Goal: Information Seeking & Learning: Learn about a topic

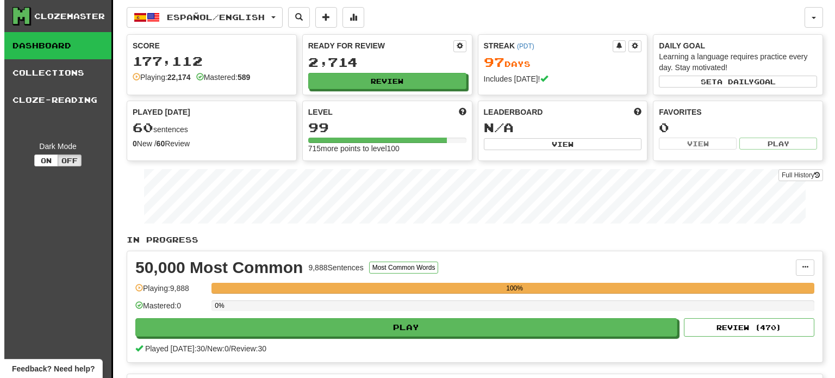
scroll to position [273, 0]
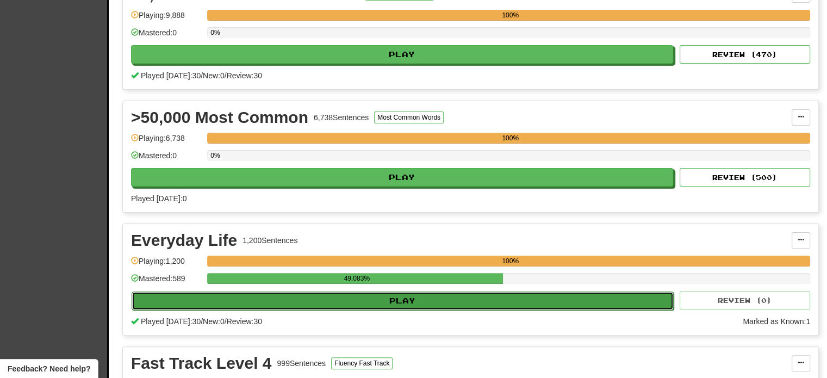
click at [382, 298] on button "Play" at bounding box center [403, 300] width 542 height 18
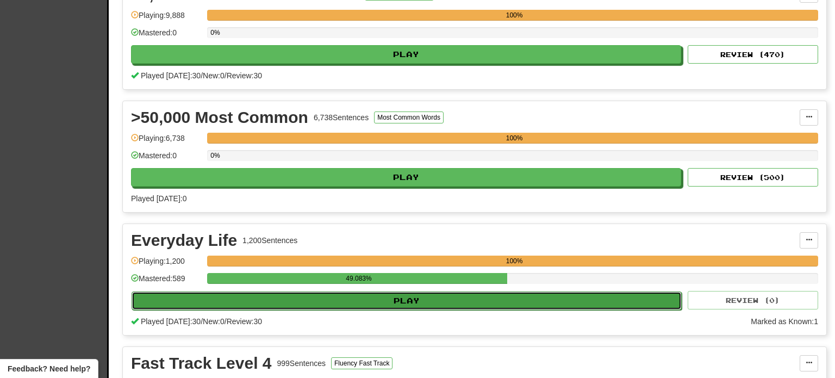
select select "**"
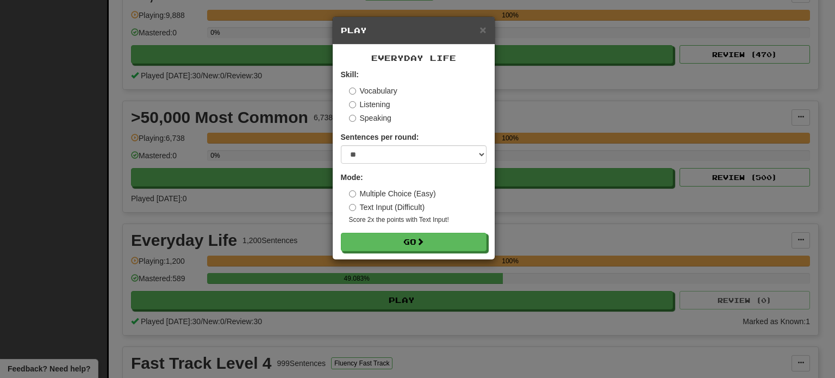
click at [320, 179] on div "× Play Everyday Life Skill: Vocabulary Listening Speaking Sentences per round: …" at bounding box center [417, 189] width 835 height 378
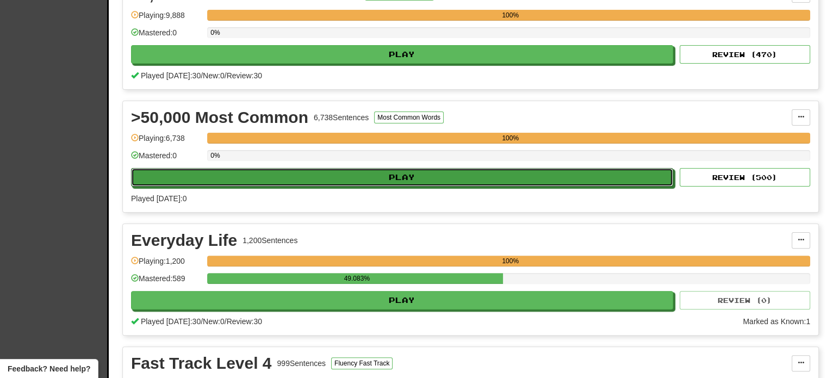
click at [320, 179] on button "Play" at bounding box center [402, 177] width 542 height 18
select select "**"
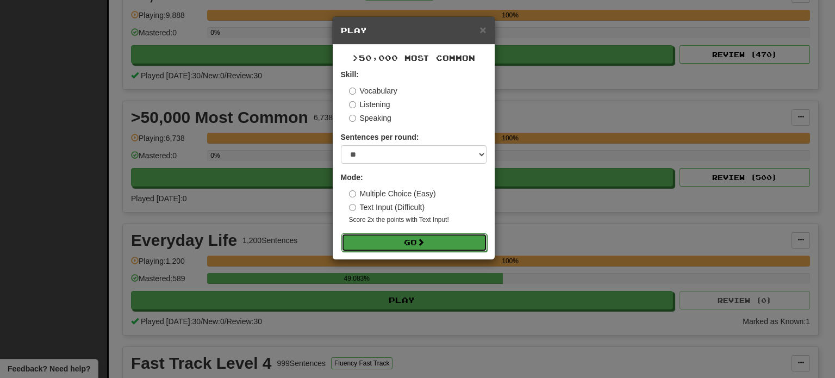
click at [365, 233] on button "Go" at bounding box center [414, 242] width 146 height 18
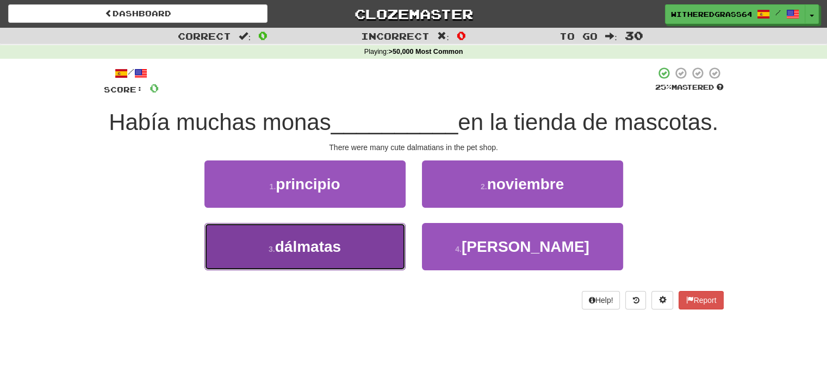
click at [361, 270] on button "3 . dálmatas" at bounding box center [304, 246] width 201 height 47
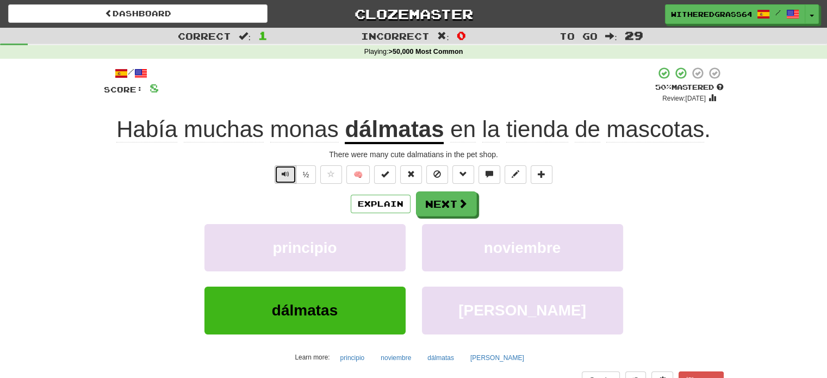
click at [283, 170] on span "Text-to-speech controls" at bounding box center [286, 174] width 8 height 8
click at [389, 204] on button "Explain" at bounding box center [381, 204] width 60 height 18
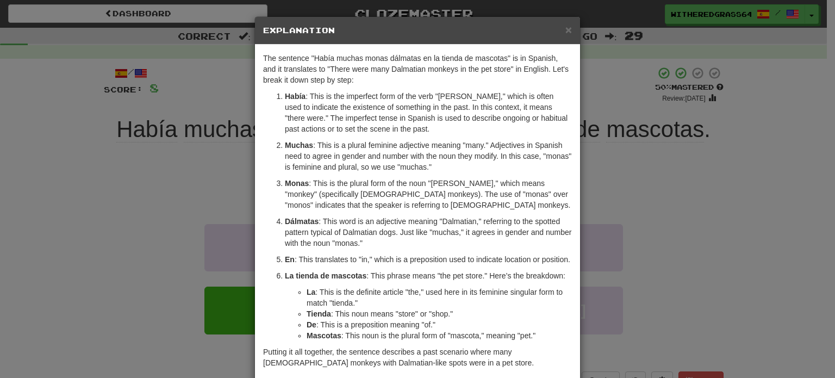
click at [190, 154] on div "× Explanation The sentence "Había muchas monas dálmatas en la tienda de mascota…" at bounding box center [417, 189] width 835 height 378
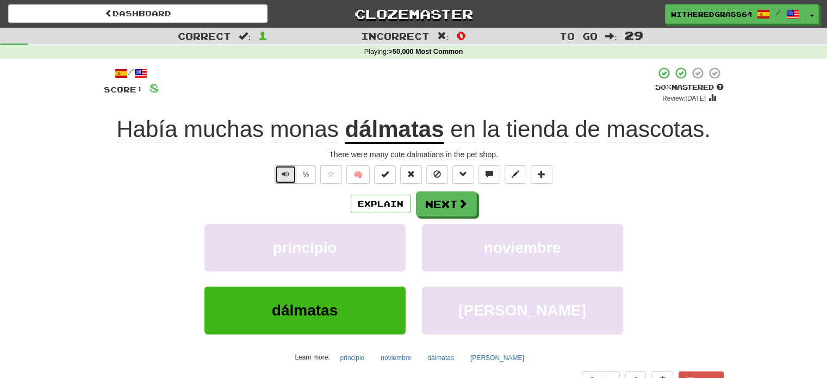
click at [286, 178] on button "Text-to-speech controls" at bounding box center [286, 174] width 22 height 18
click at [370, 211] on button "Explain" at bounding box center [381, 204] width 60 height 18
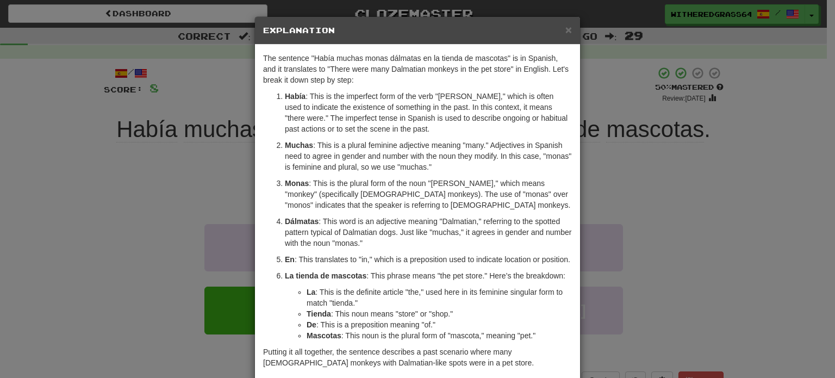
click at [154, 163] on div "× Explanation The sentence "Había muchas monas dálmatas en la tienda de mascota…" at bounding box center [417, 189] width 835 height 378
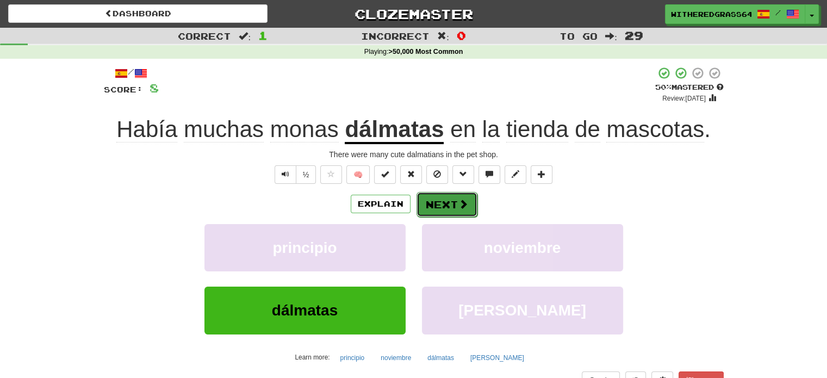
click at [460, 208] on span at bounding box center [463, 204] width 10 height 10
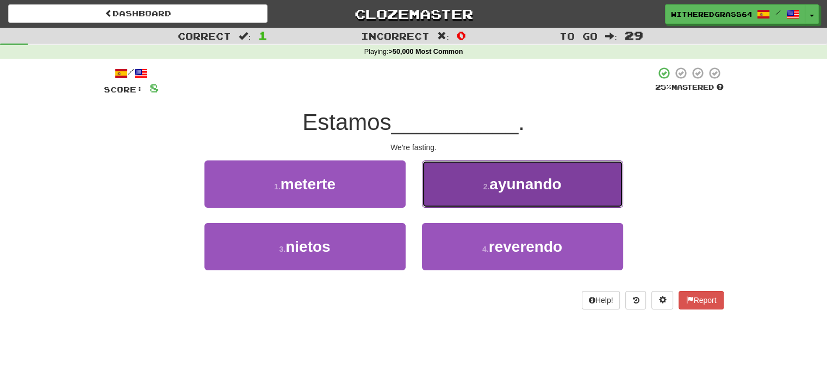
click at [486, 203] on button "2 . ayunando" at bounding box center [522, 183] width 201 height 47
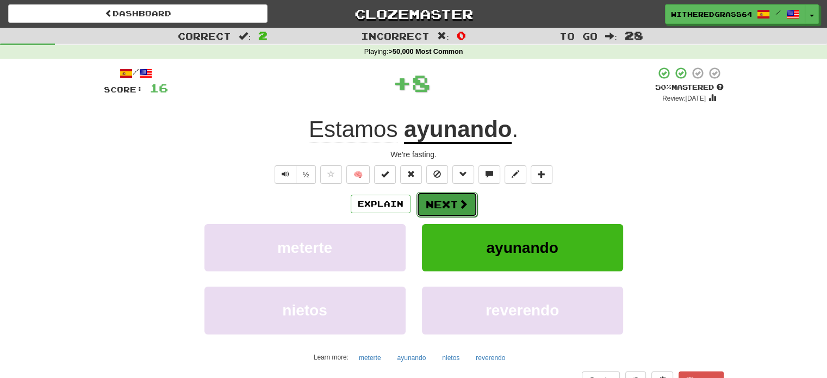
click at [445, 199] on button "Next" at bounding box center [446, 204] width 61 height 25
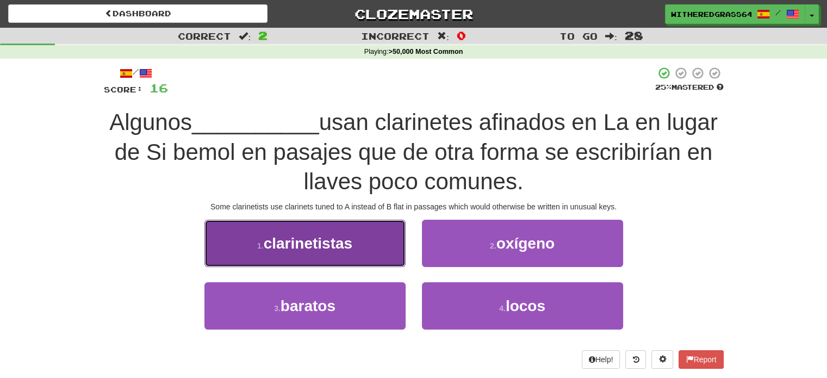
click at [354, 241] on button "1 . clarinetistas" at bounding box center [304, 243] width 201 height 47
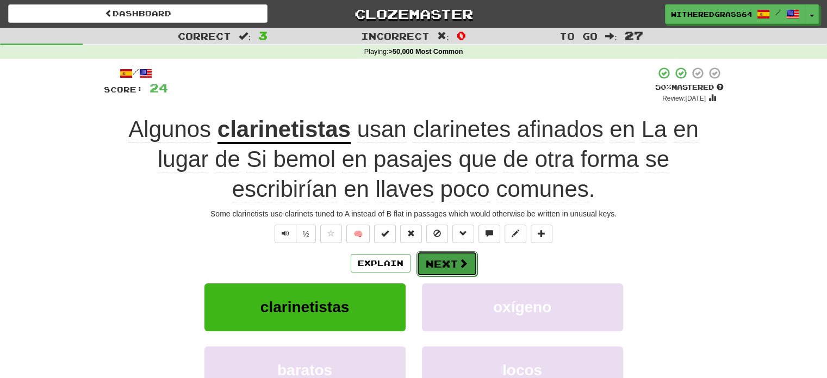
click at [437, 265] on button "Next" at bounding box center [446, 263] width 61 height 25
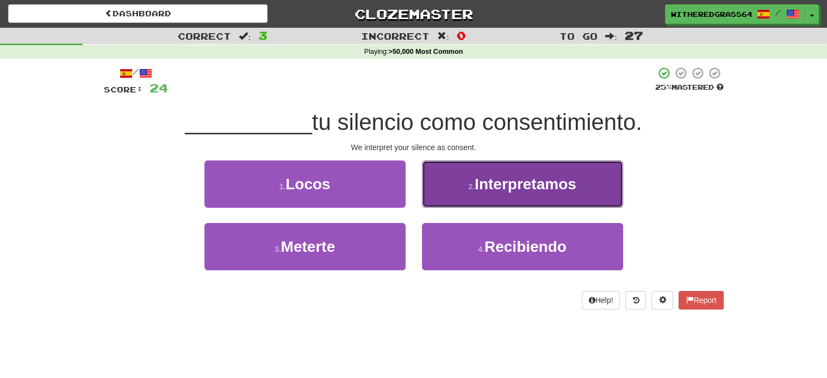
click at [471, 197] on button "2 . Interpretamos" at bounding box center [522, 183] width 201 height 47
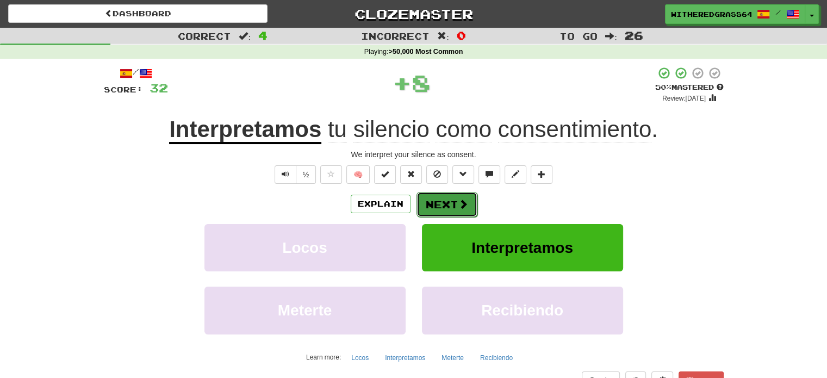
click at [461, 208] on span at bounding box center [463, 204] width 10 height 10
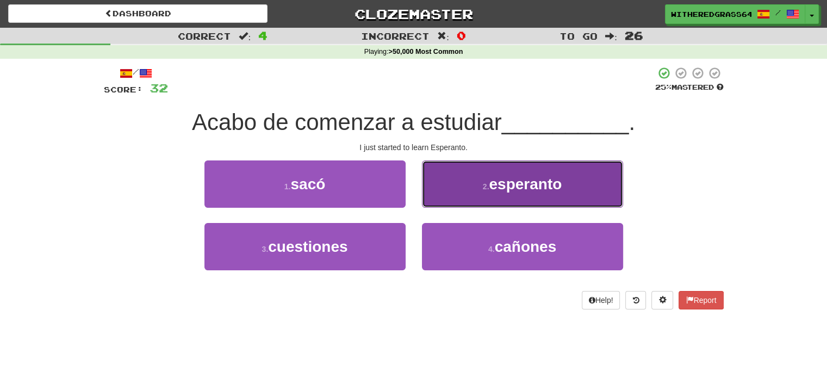
click at [449, 169] on button "2 . esperanto" at bounding box center [522, 183] width 201 height 47
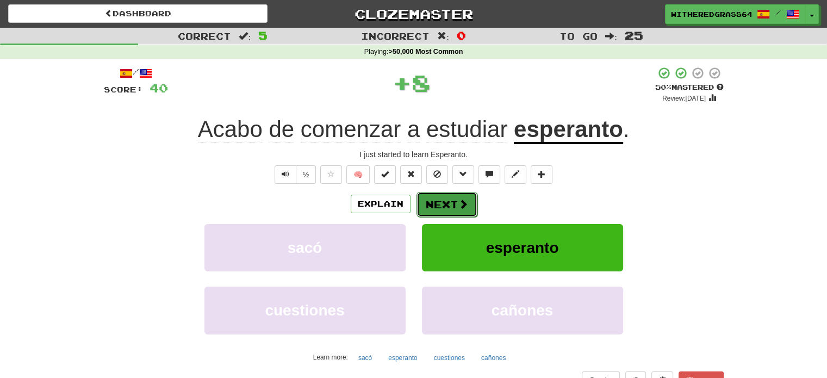
click at [455, 205] on button "Next" at bounding box center [446, 204] width 61 height 25
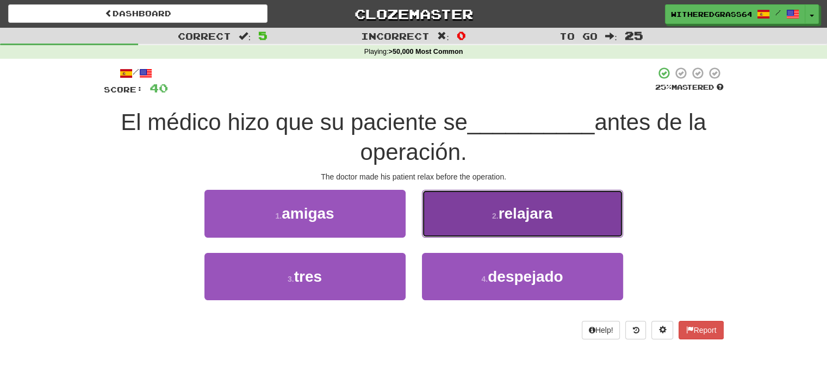
click at [489, 208] on button "2 . relajara" at bounding box center [522, 213] width 201 height 47
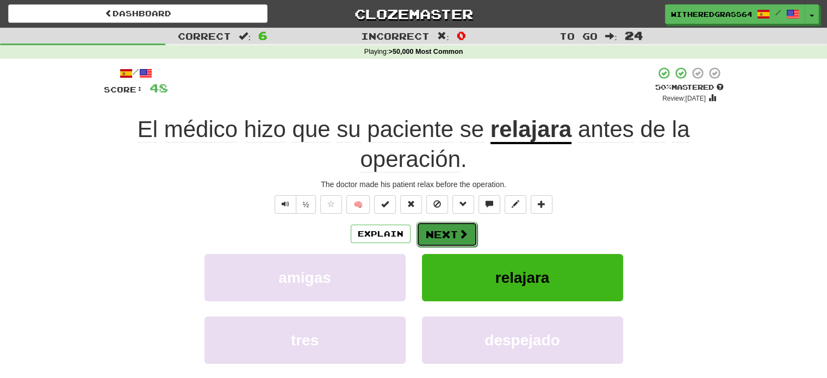
click at [444, 232] on button "Next" at bounding box center [446, 234] width 61 height 25
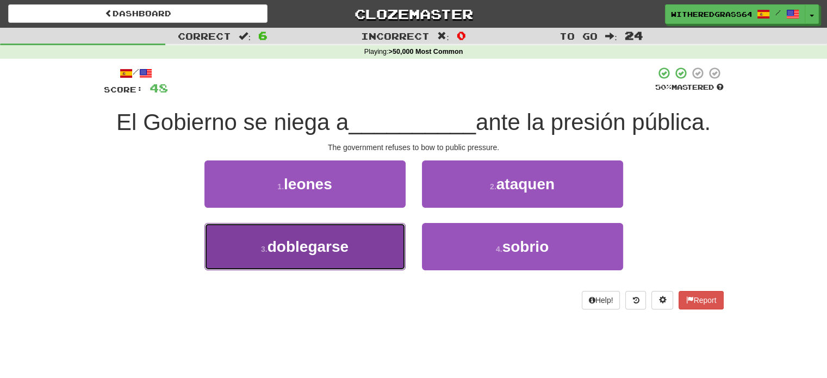
click at [390, 255] on button "3 . doblegarse" at bounding box center [304, 246] width 201 height 47
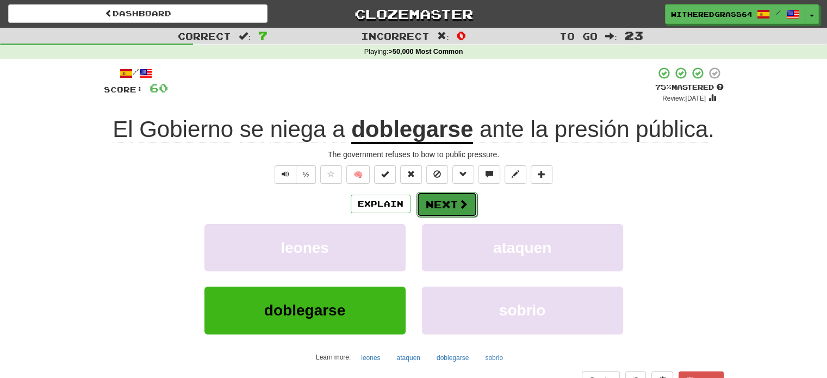
click at [440, 200] on button "Next" at bounding box center [446, 204] width 61 height 25
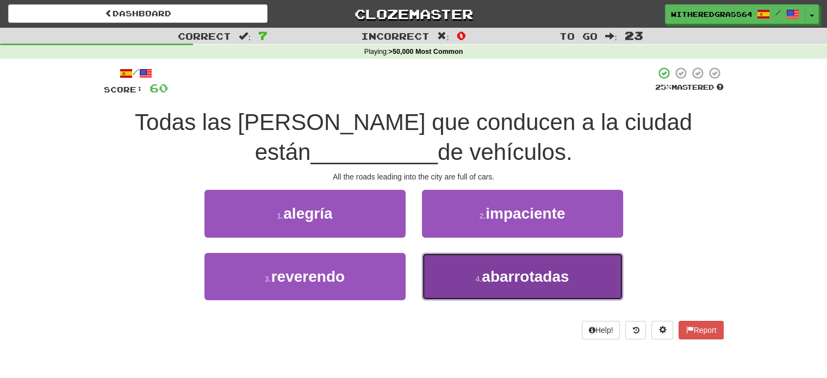
click at [466, 284] on button "4 . abarrotadas" at bounding box center [522, 276] width 201 height 47
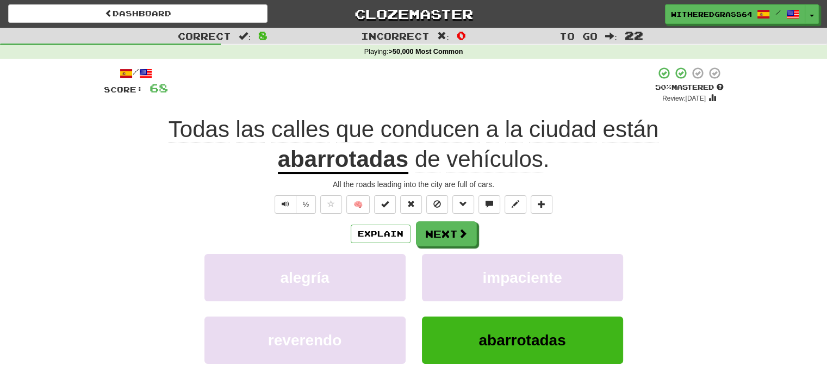
click at [454, 247] on div "Explain Next alegría impaciente reverendo abarrotadas Learn more: alegría impac…" at bounding box center [414, 308] width 620 height 175
click at [453, 243] on button "Next" at bounding box center [446, 234] width 61 height 25
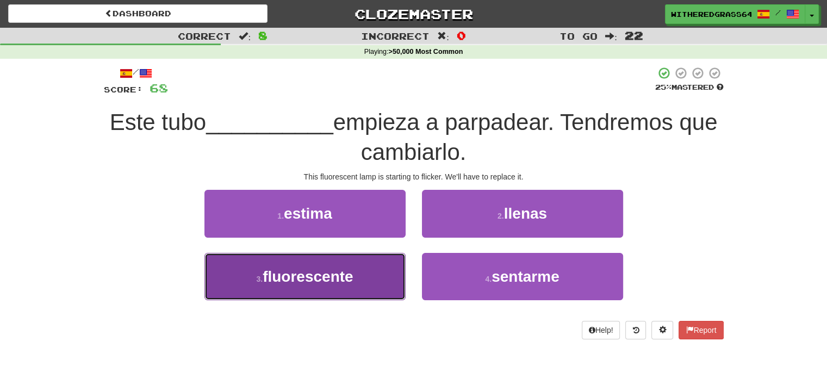
click at [382, 290] on button "3 . fluorescente" at bounding box center [304, 276] width 201 height 47
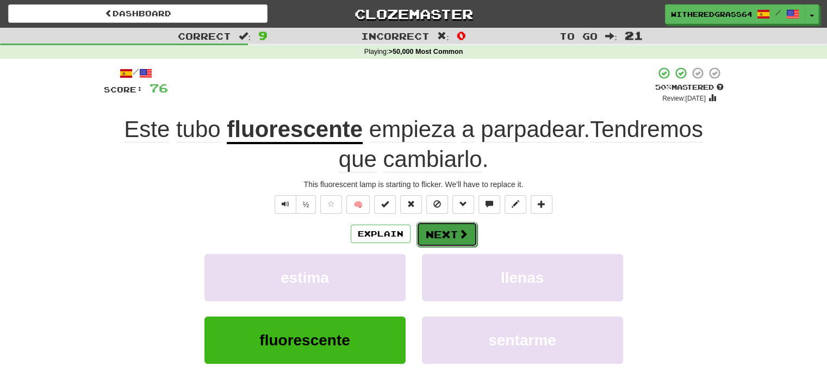
click at [453, 232] on button "Next" at bounding box center [446, 234] width 61 height 25
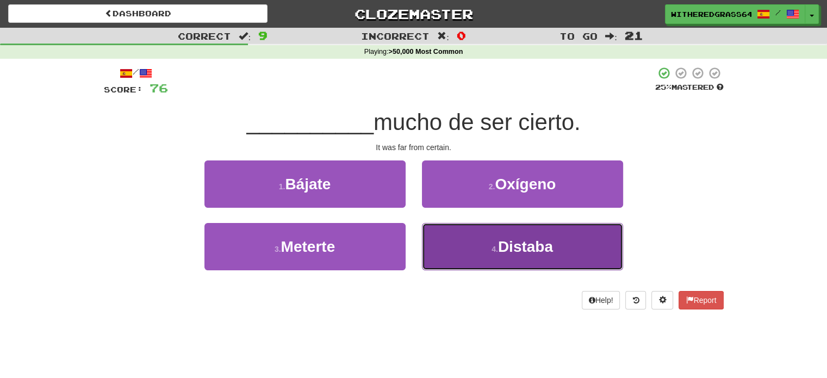
click at [438, 246] on button "4 . Distaba" at bounding box center [522, 246] width 201 height 47
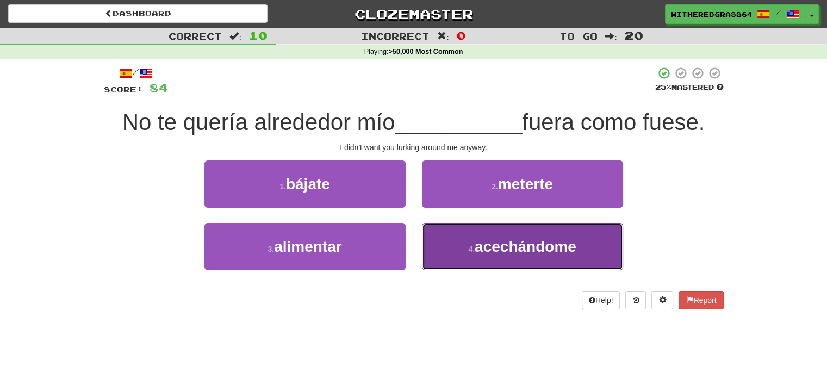
click at [441, 251] on button "4 . acechándome" at bounding box center [522, 246] width 201 height 47
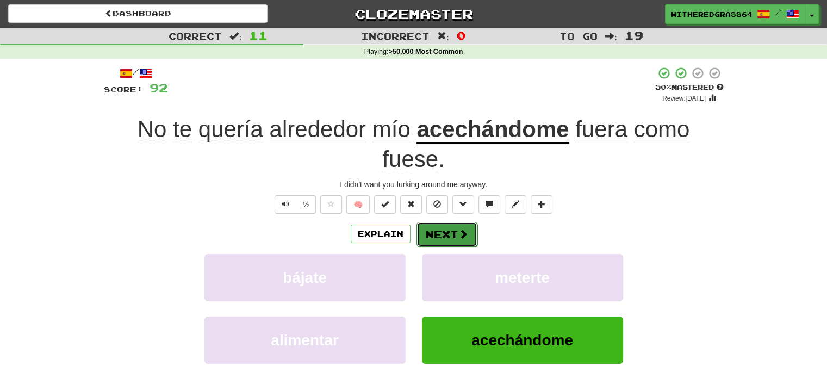
click at [433, 226] on button "Next" at bounding box center [446, 234] width 61 height 25
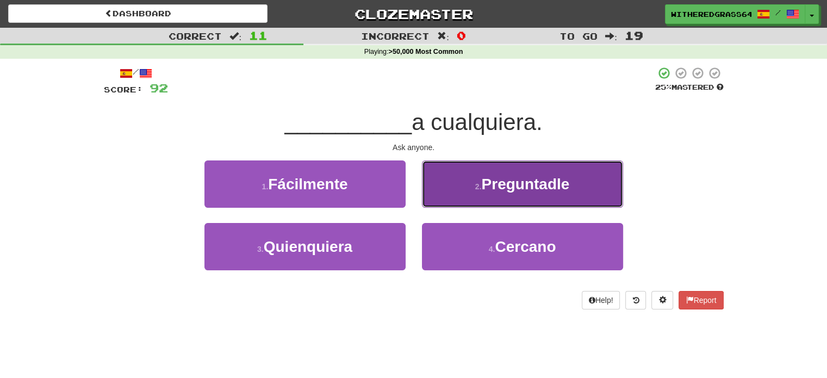
click at [451, 189] on button "2 . Preguntadle" at bounding box center [522, 183] width 201 height 47
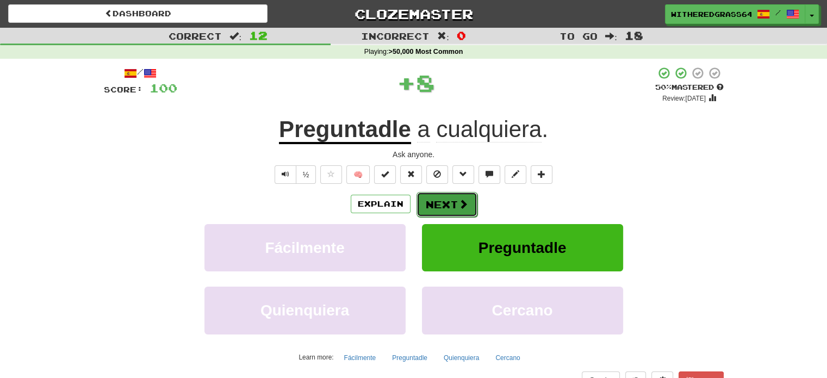
click at [459, 208] on span at bounding box center [463, 204] width 10 height 10
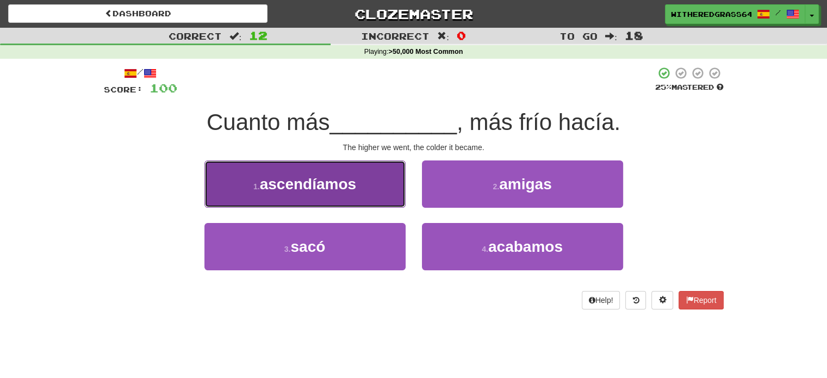
click at [394, 191] on button "1 . ascendíamos" at bounding box center [304, 183] width 201 height 47
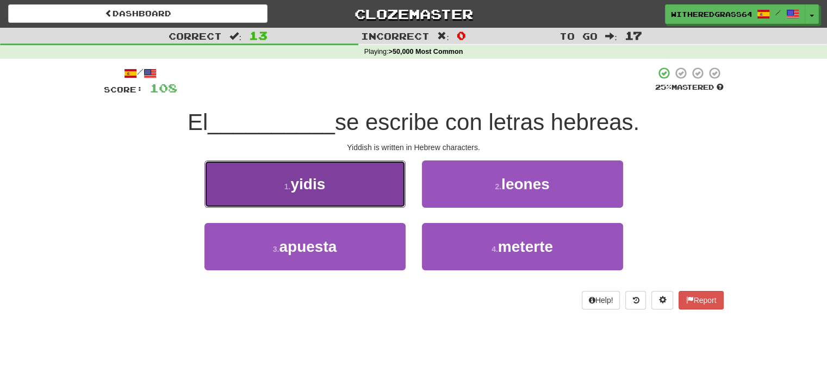
click at [360, 193] on button "1 . yidis" at bounding box center [304, 183] width 201 height 47
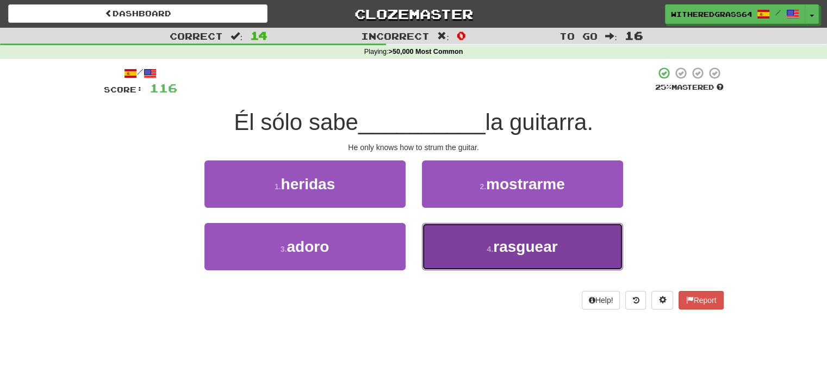
click at [453, 260] on button "4 . rasguear" at bounding box center [522, 246] width 201 height 47
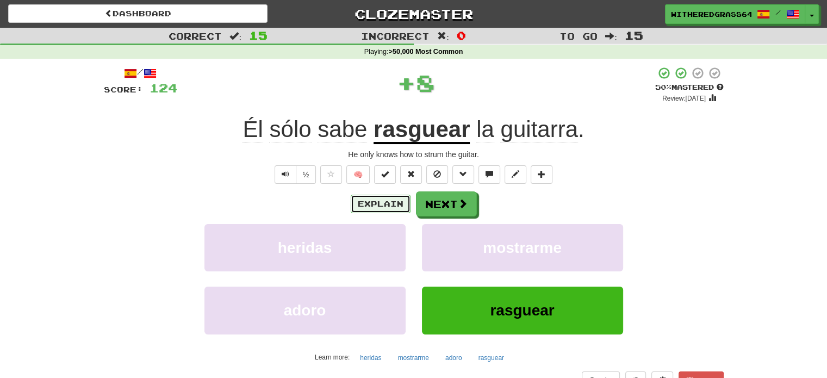
click at [395, 203] on button "Explain" at bounding box center [381, 204] width 60 height 18
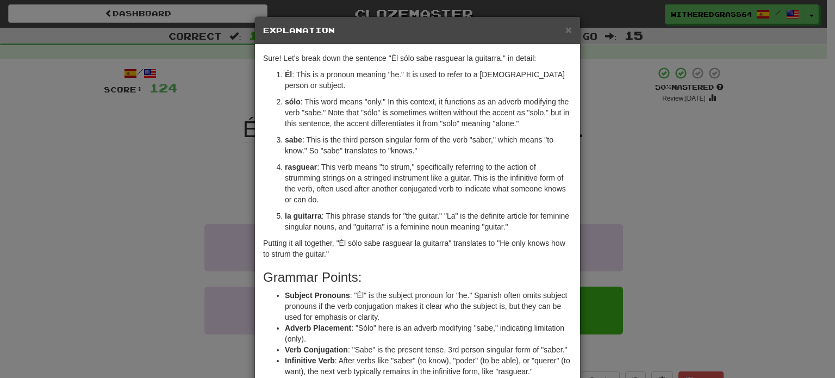
click at [223, 171] on div "× Explanation Sure! Let's break down the sentence "Él sólo sabe rasguear la gui…" at bounding box center [417, 189] width 835 height 378
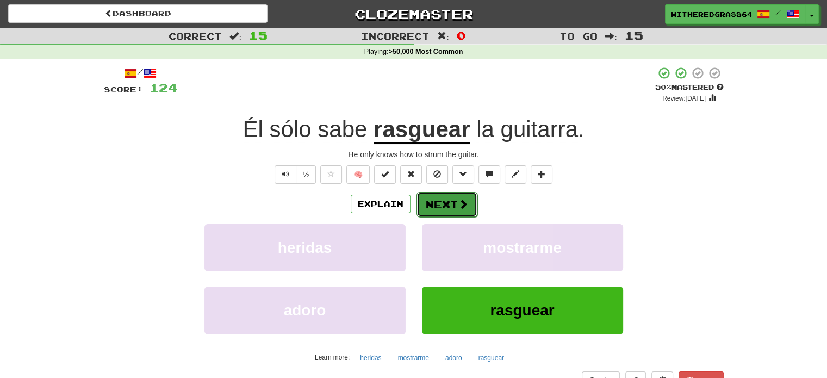
click at [462, 203] on span at bounding box center [463, 204] width 10 height 10
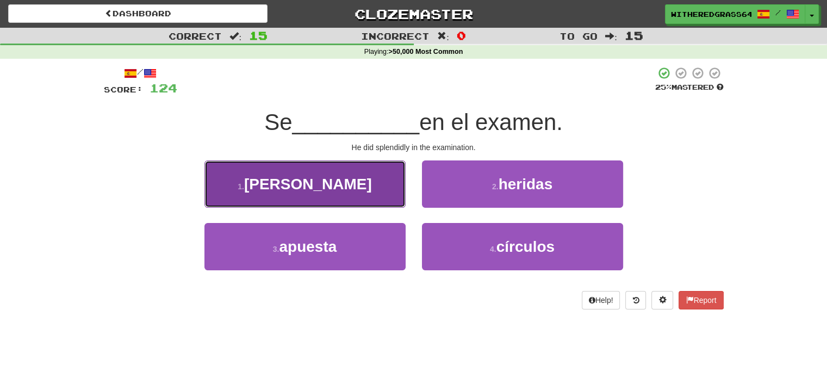
click at [379, 190] on button "1 . lució" at bounding box center [304, 183] width 201 height 47
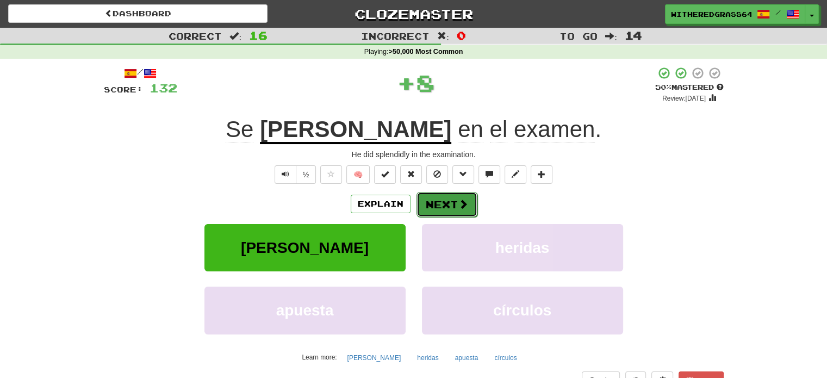
click at [437, 203] on button "Next" at bounding box center [446, 204] width 61 height 25
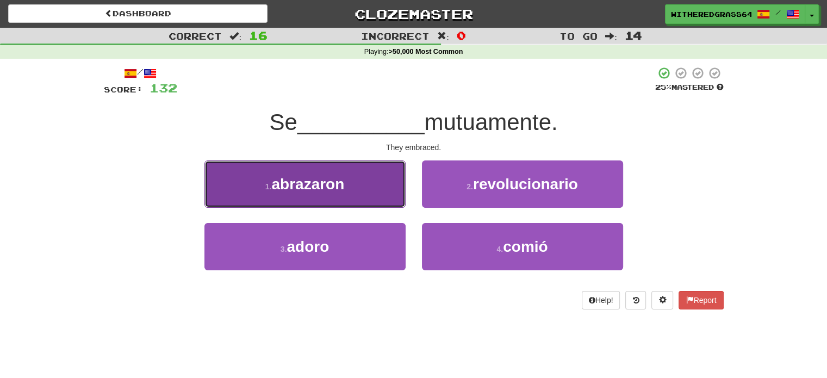
click at [376, 190] on button "1 . abrazaron" at bounding box center [304, 183] width 201 height 47
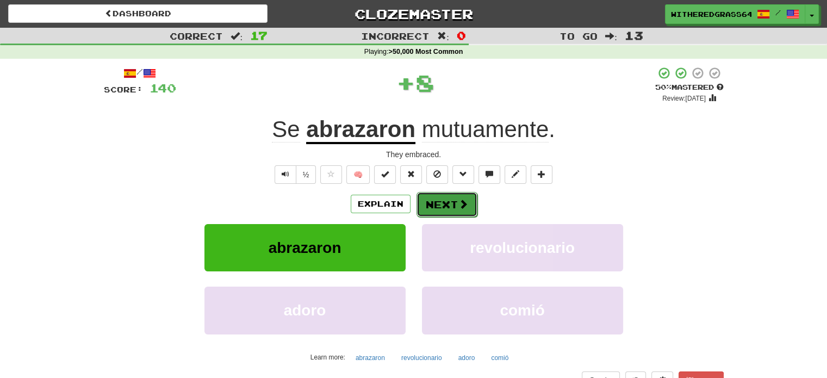
click at [433, 200] on button "Next" at bounding box center [446, 204] width 61 height 25
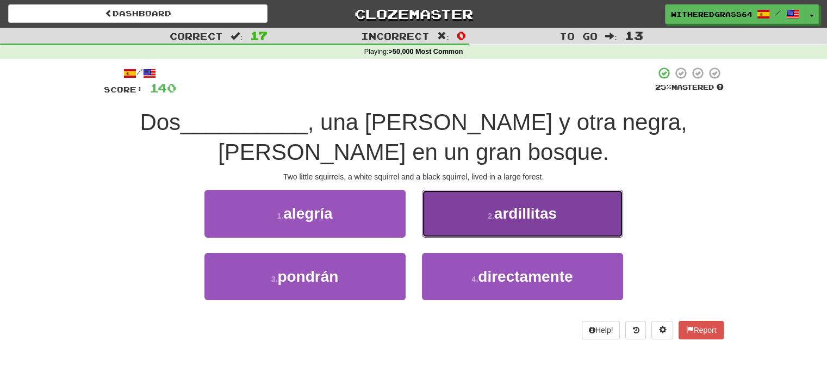
click at [450, 222] on button "2 . ardillitas" at bounding box center [522, 213] width 201 height 47
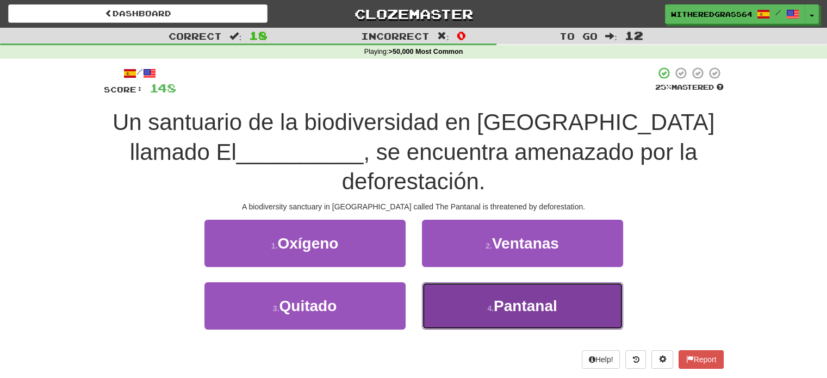
click at [462, 282] on button "4 . Pantanal" at bounding box center [522, 305] width 201 height 47
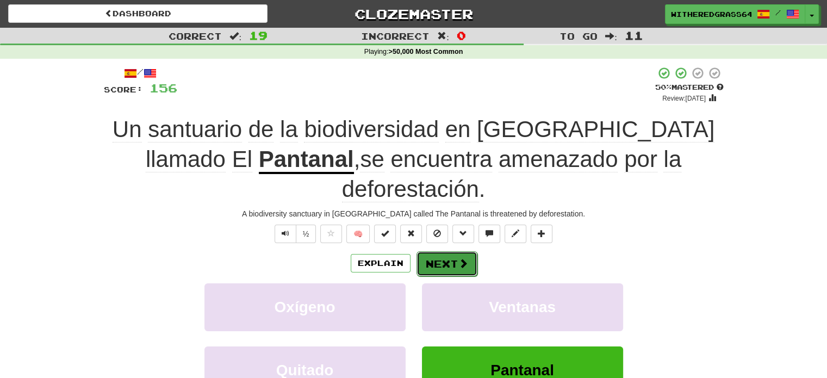
click at [441, 251] on button "Next" at bounding box center [446, 263] width 61 height 25
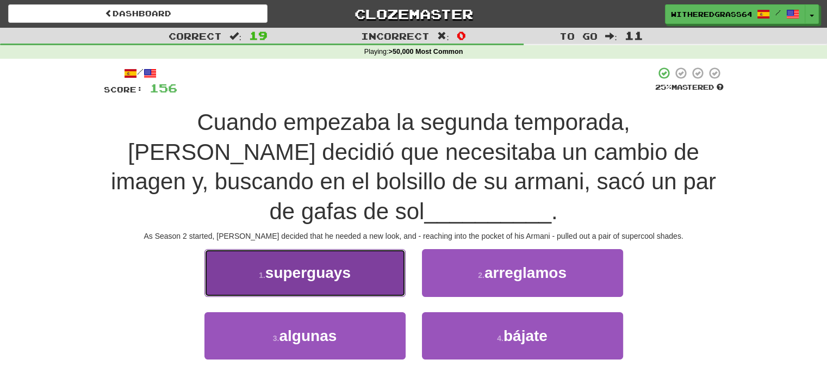
click at [350, 264] on span "superguays" at bounding box center [307, 272] width 85 height 17
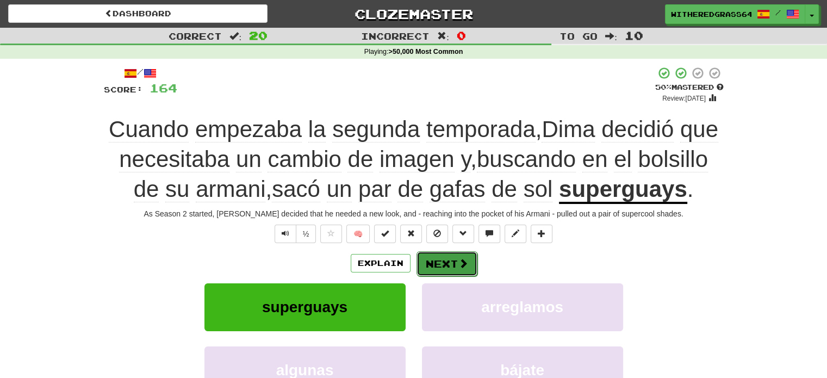
click at [450, 260] on button "Next" at bounding box center [446, 263] width 61 height 25
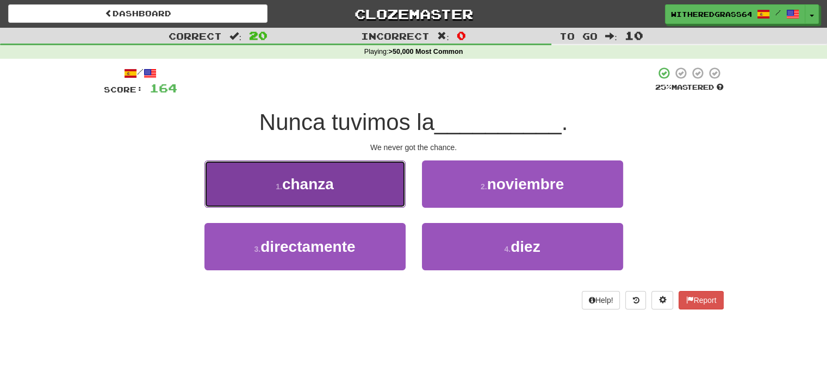
click at [381, 198] on button "1 . chanza" at bounding box center [304, 183] width 201 height 47
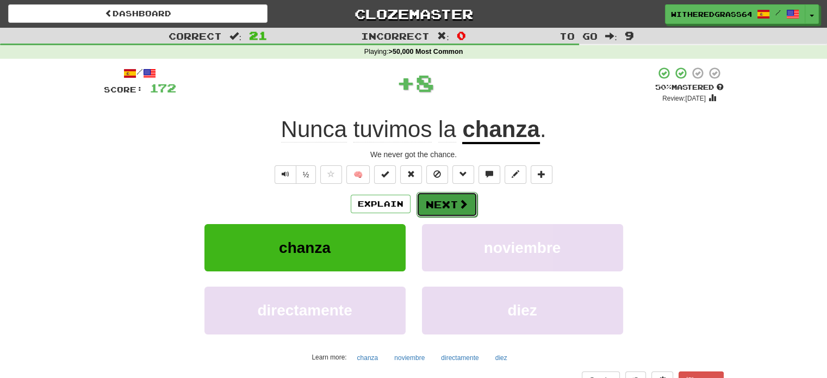
click at [447, 209] on button "Next" at bounding box center [446, 204] width 61 height 25
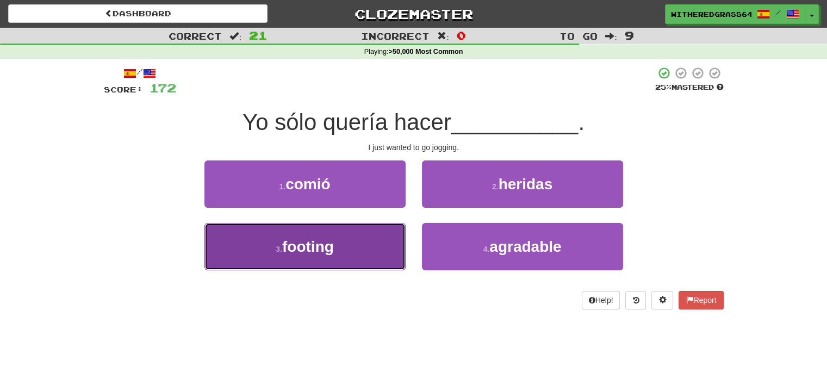
click at [382, 245] on button "3 . footing" at bounding box center [304, 246] width 201 height 47
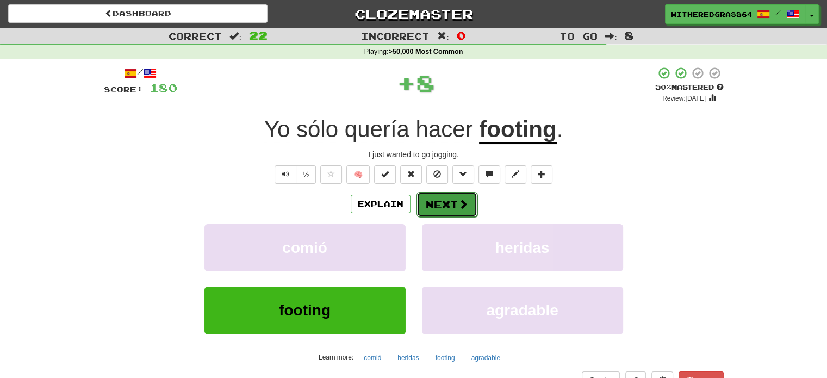
click at [435, 203] on button "Next" at bounding box center [446, 204] width 61 height 25
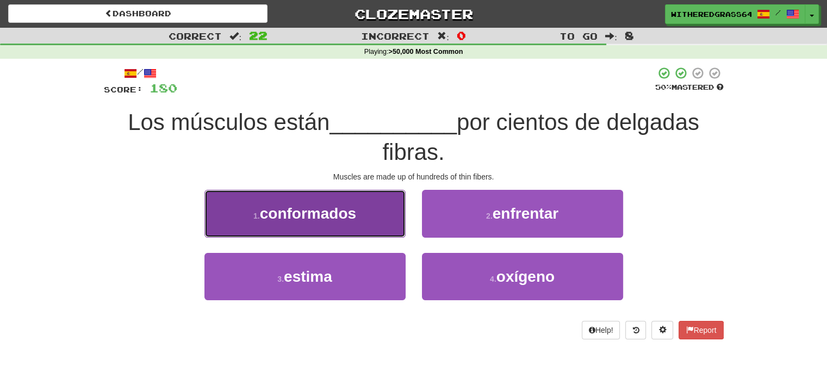
click at [365, 210] on button "1 . conformados" at bounding box center [304, 213] width 201 height 47
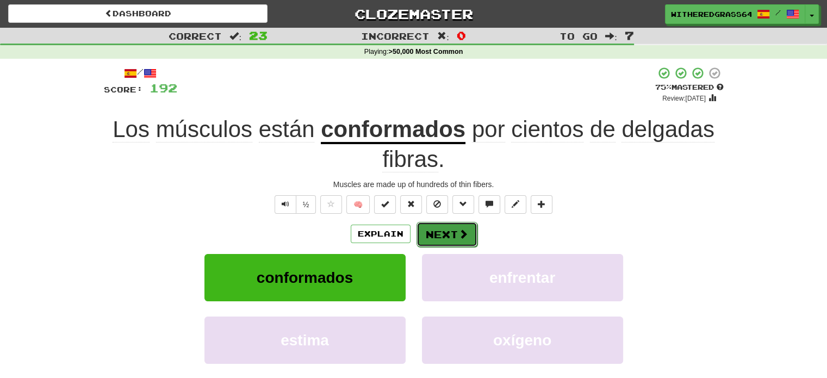
click at [450, 233] on button "Next" at bounding box center [446, 234] width 61 height 25
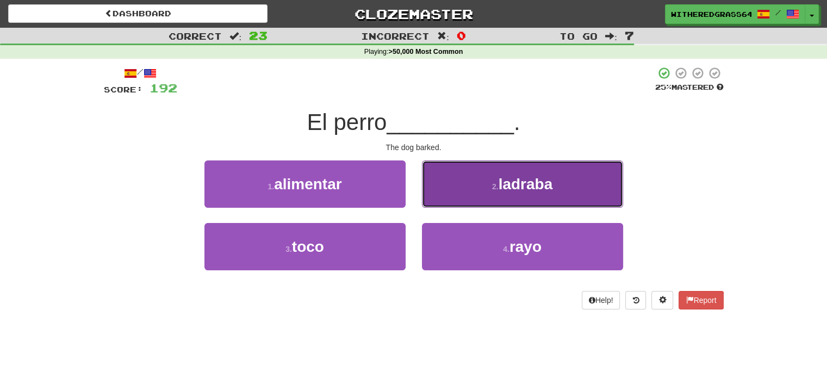
click at [459, 194] on button "2 . ladraba" at bounding box center [522, 183] width 201 height 47
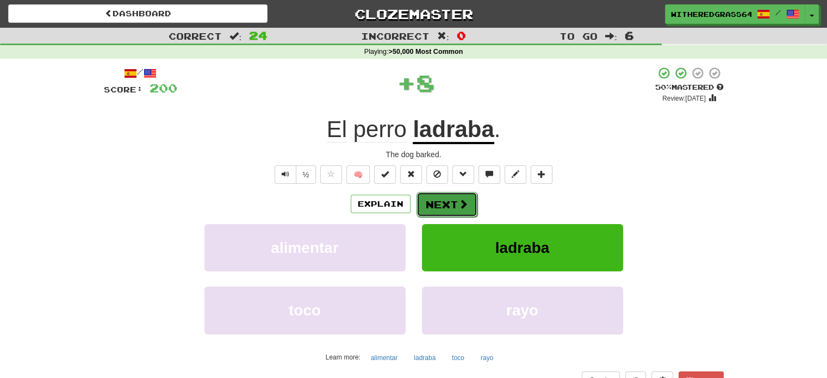
click at [450, 202] on button "Next" at bounding box center [446, 204] width 61 height 25
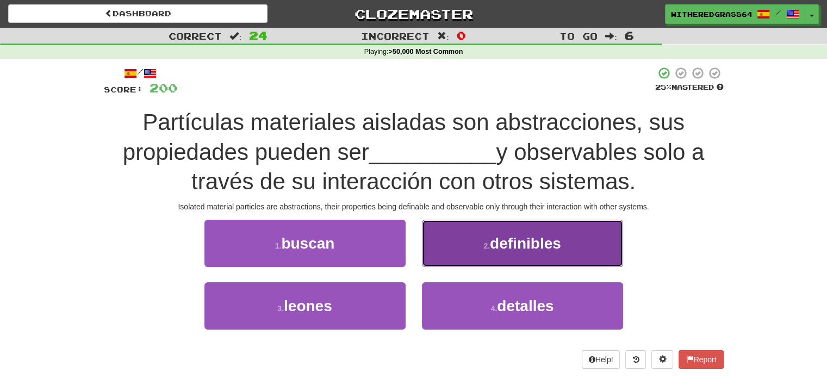
click at [456, 250] on button "2 . definibles" at bounding box center [522, 243] width 201 height 47
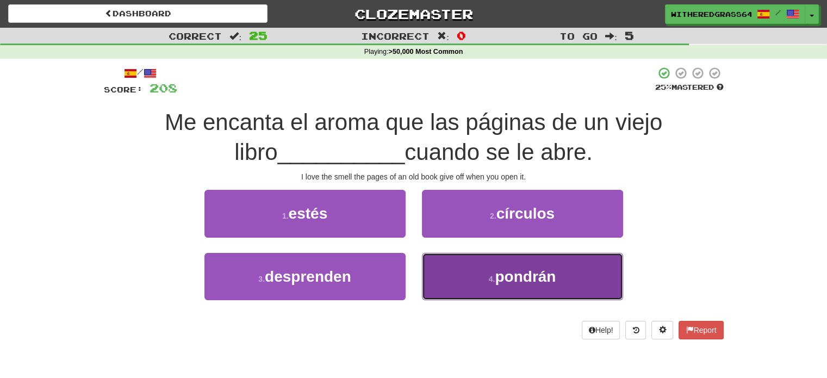
click at [441, 268] on button "4 . pondrán" at bounding box center [522, 276] width 201 height 47
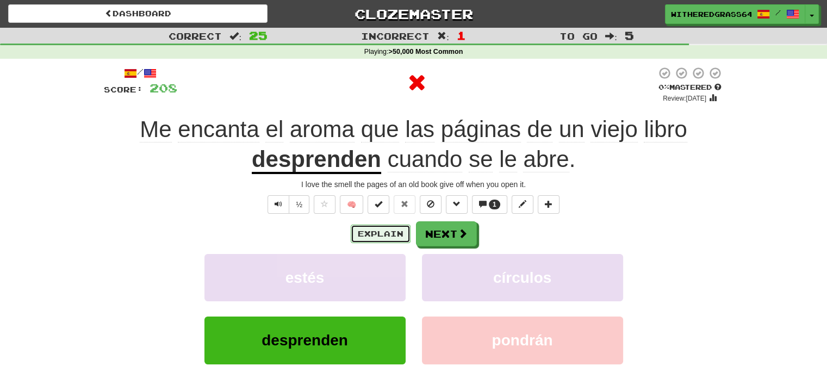
click at [392, 235] on button "Explain" at bounding box center [381, 234] width 60 height 18
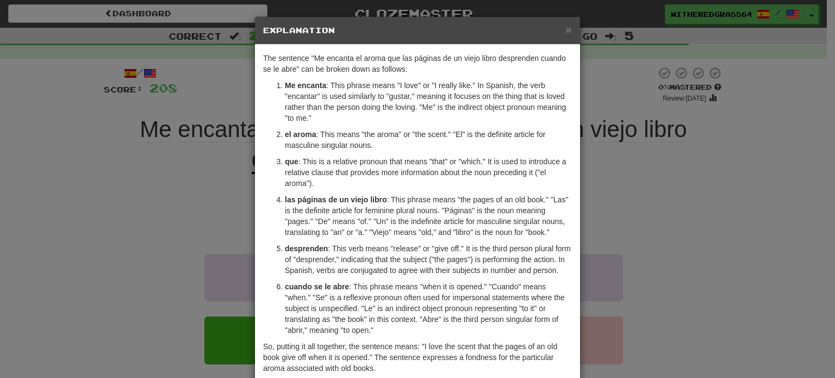
click at [167, 183] on div "× Explanation The sentence "Me encanta el aroma que las páginas de un viejo lib…" at bounding box center [417, 189] width 835 height 378
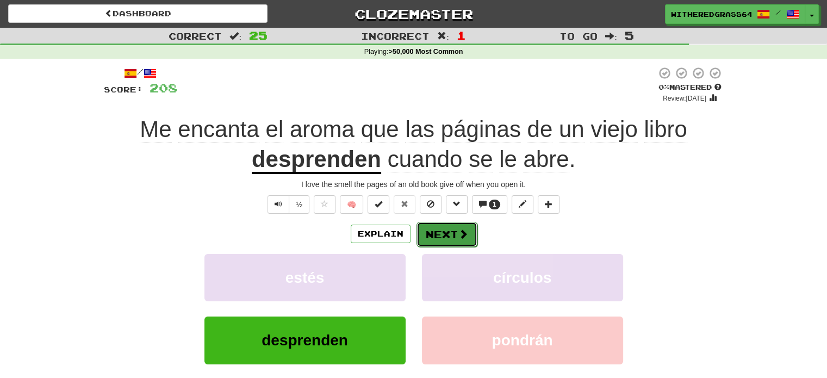
click at [439, 235] on button "Next" at bounding box center [446, 234] width 61 height 25
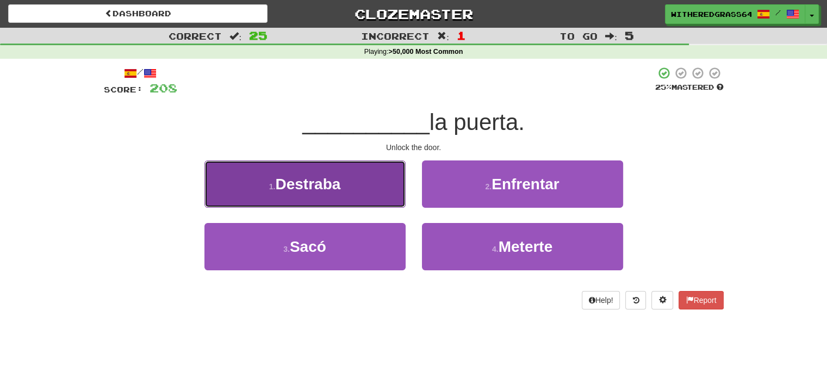
click at [379, 194] on button "1 . Destraba" at bounding box center [304, 183] width 201 height 47
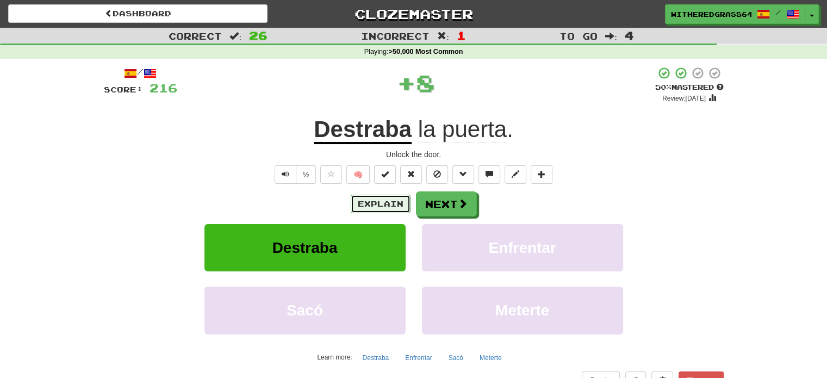
click at [381, 205] on button "Explain" at bounding box center [381, 204] width 60 height 18
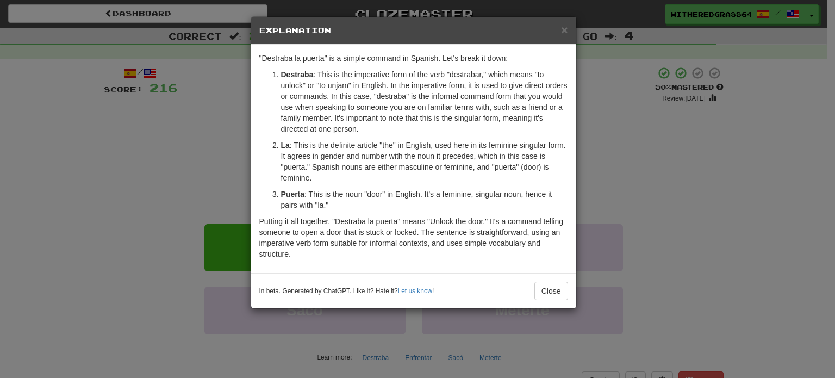
click at [212, 168] on div "× Explanation "Destraba la puerta" is a simple command in Spanish. Let's break …" at bounding box center [417, 189] width 835 height 378
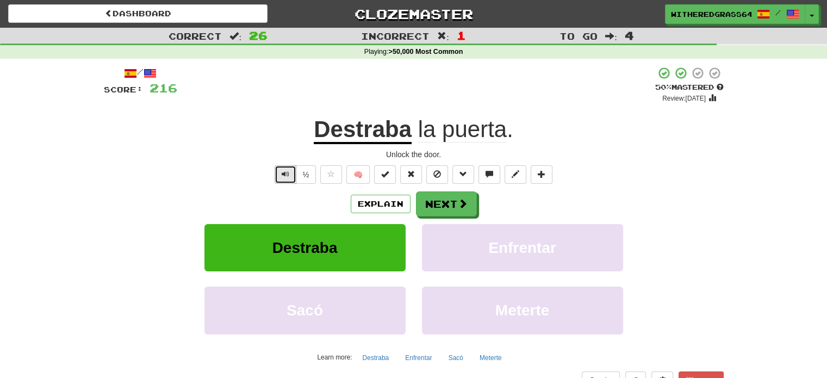
click at [285, 182] on button "Text-to-speech controls" at bounding box center [286, 174] width 22 height 18
click at [446, 201] on button "Next" at bounding box center [446, 204] width 61 height 25
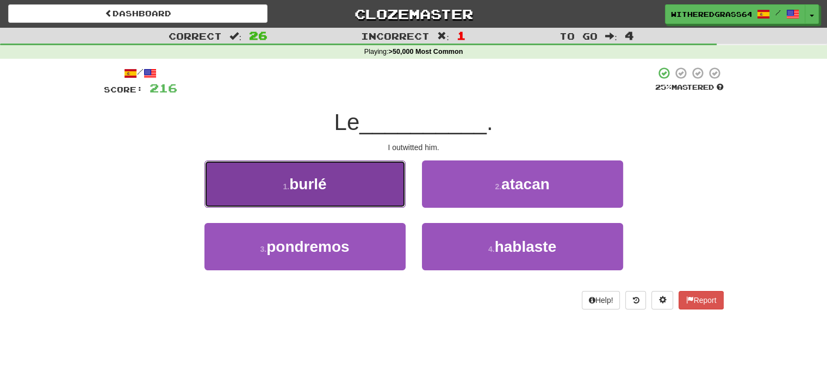
click at [378, 182] on button "1 . burlé" at bounding box center [304, 183] width 201 height 47
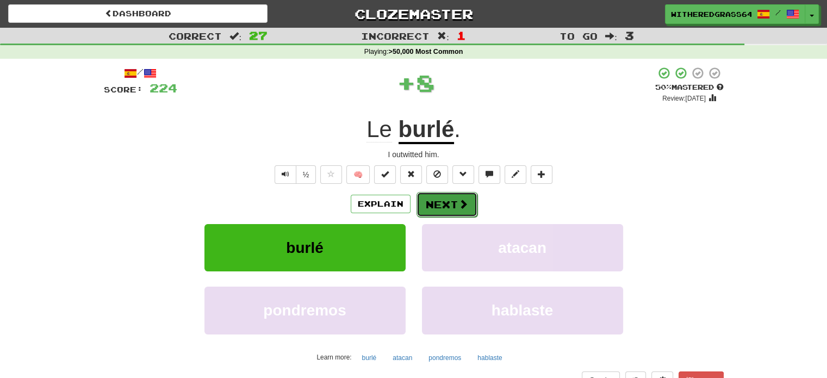
click at [454, 197] on button "Next" at bounding box center [446, 204] width 61 height 25
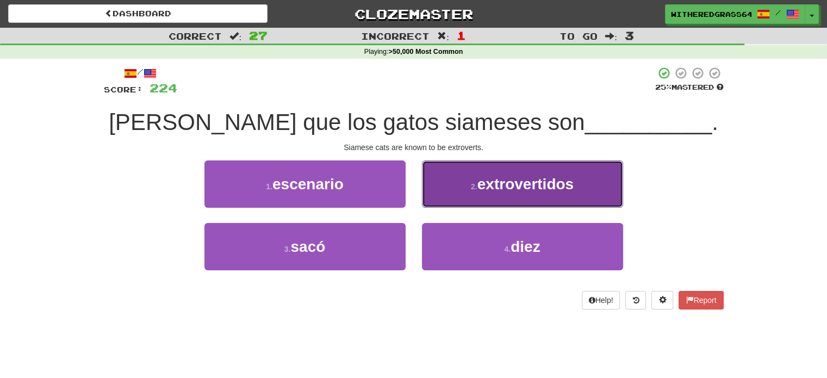
click at [476, 182] on small "2 ." at bounding box center [474, 186] width 7 height 9
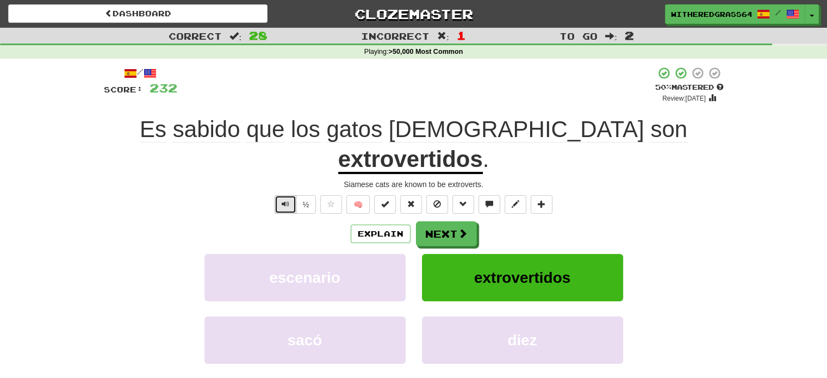
click at [277, 195] on button "Text-to-speech controls" at bounding box center [286, 204] width 22 height 18
click at [426, 222] on button "Next" at bounding box center [446, 234] width 61 height 25
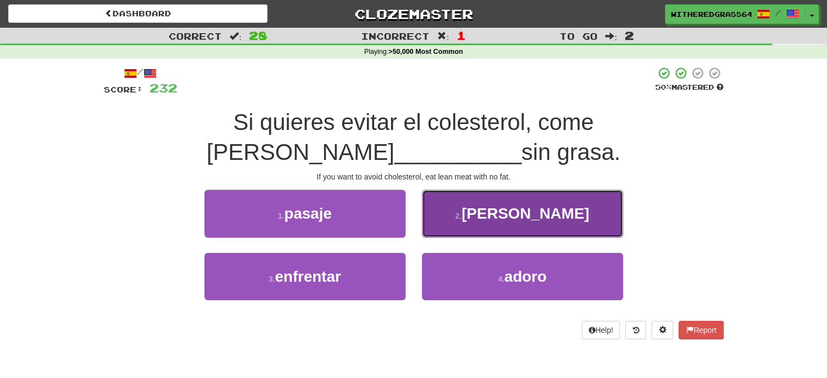
click at [472, 225] on button "2 . magras" at bounding box center [522, 213] width 201 height 47
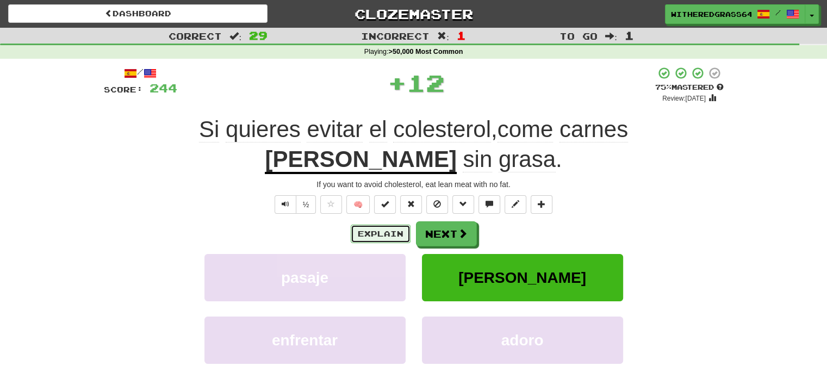
click at [396, 231] on button "Explain" at bounding box center [381, 234] width 60 height 18
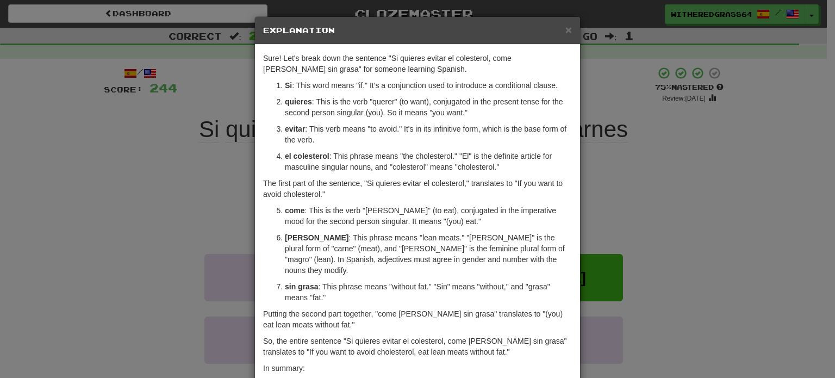
click at [189, 206] on div "× Explanation Sure! Let's break down the sentence "Si quieres evitar el coleste…" at bounding box center [417, 189] width 835 height 378
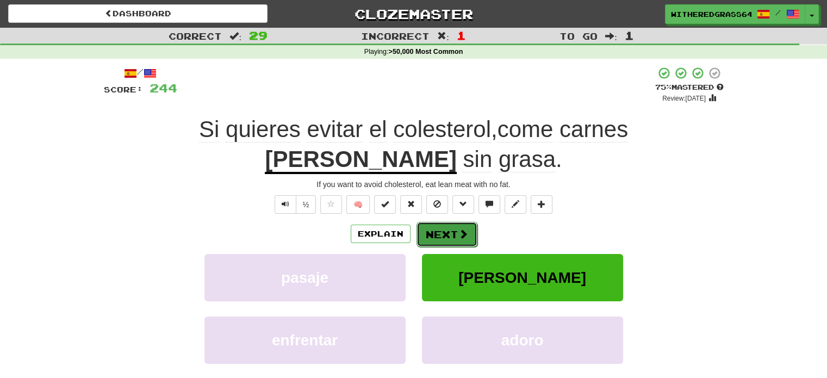
click at [426, 229] on button "Next" at bounding box center [446, 234] width 61 height 25
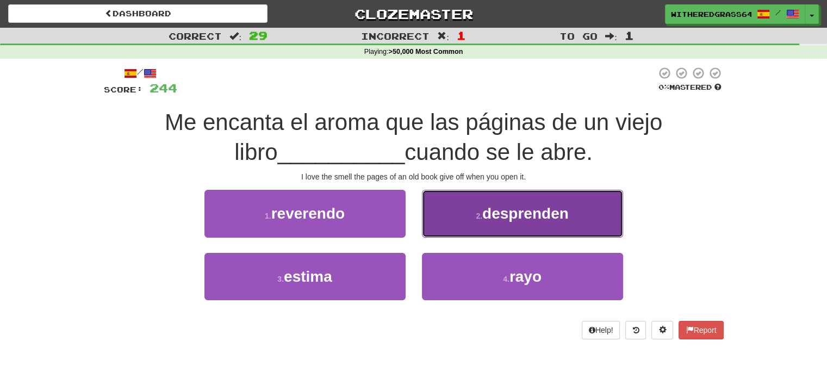
click at [455, 202] on button "2 . desprenden" at bounding box center [522, 213] width 201 height 47
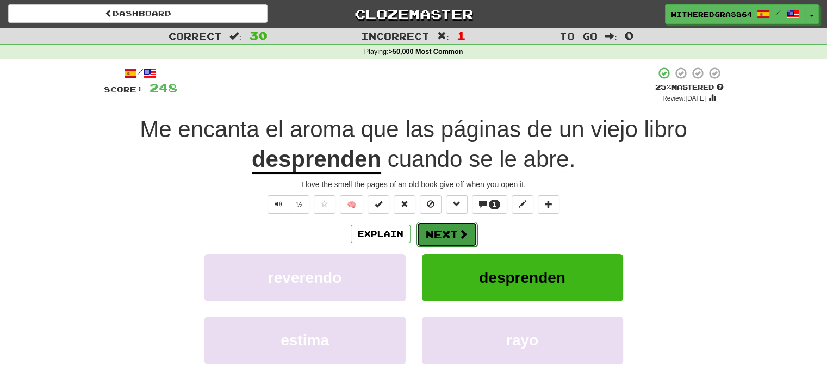
click at [443, 228] on button "Next" at bounding box center [446, 234] width 61 height 25
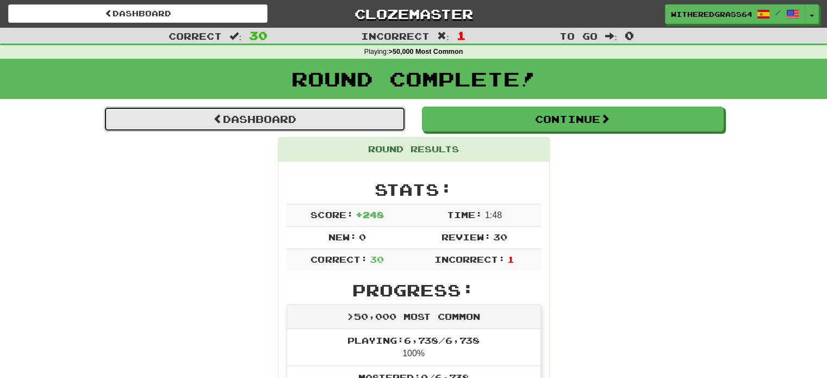
click at [373, 123] on link "Dashboard" at bounding box center [255, 119] width 302 height 25
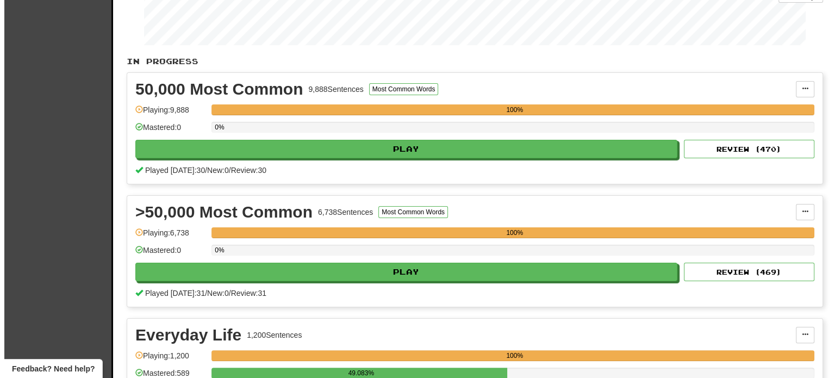
scroll to position [173, 0]
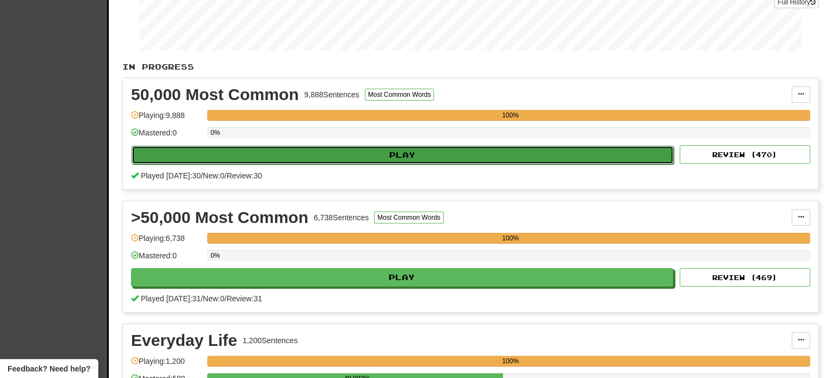
click at [580, 158] on button "Play" at bounding box center [403, 155] width 542 height 18
select select "**"
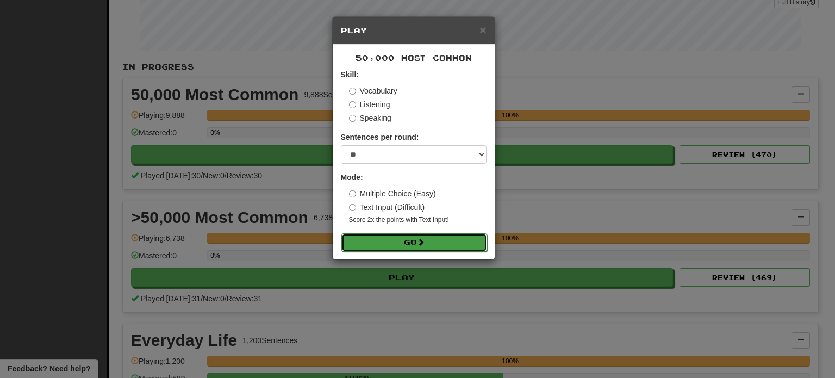
click at [452, 239] on button "Go" at bounding box center [414, 242] width 146 height 18
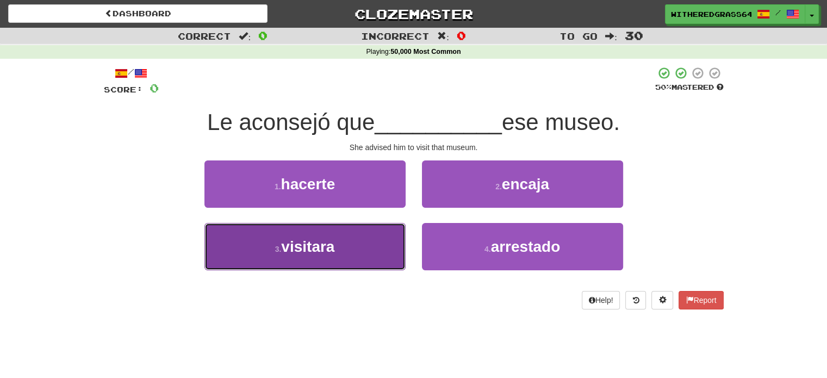
click at [362, 236] on button "3 . visitara" at bounding box center [304, 246] width 201 height 47
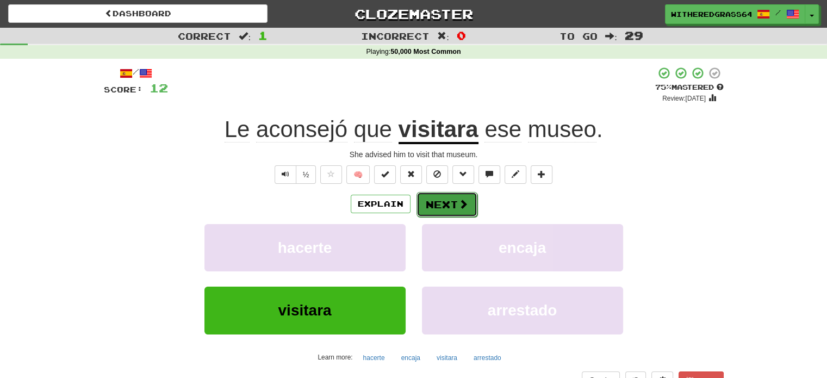
click at [439, 200] on button "Next" at bounding box center [446, 204] width 61 height 25
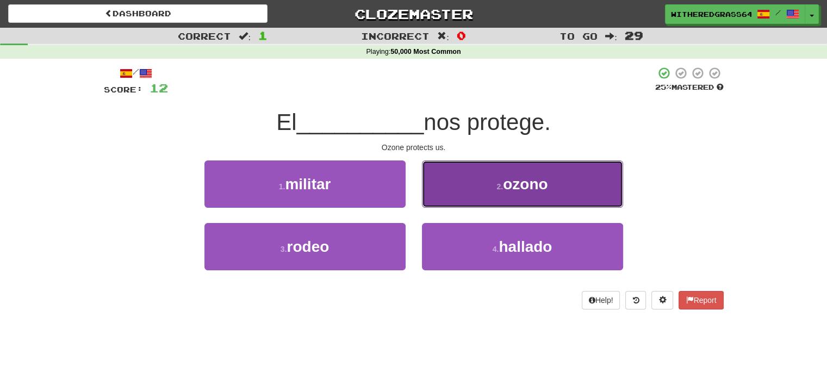
click at [460, 185] on button "2 . [GEOGRAPHIC_DATA]" at bounding box center [522, 183] width 201 height 47
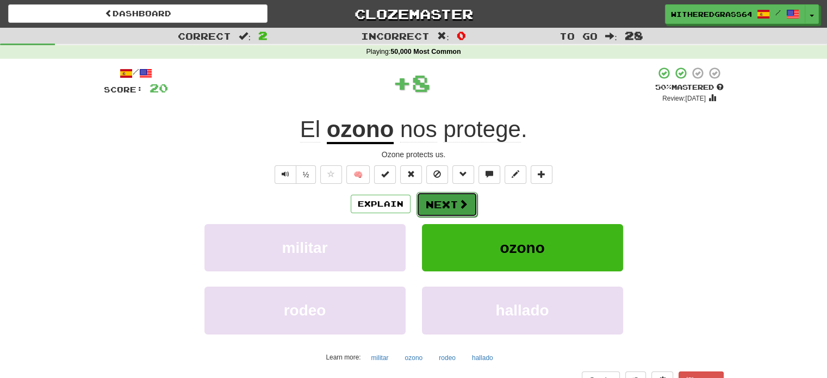
click at [446, 200] on button "Next" at bounding box center [446, 204] width 61 height 25
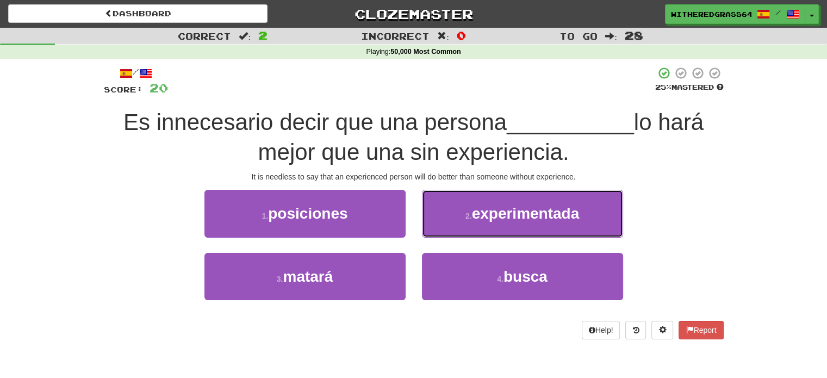
drag, startPoint x: 467, startPoint y: 210, endPoint x: 416, endPoint y: 344, distance: 142.7
click at [416, 344] on div "/ Score: 20 25 % Mastered Es innecesario decir que una persona __________ lo ha…" at bounding box center [414, 206] width 620 height 295
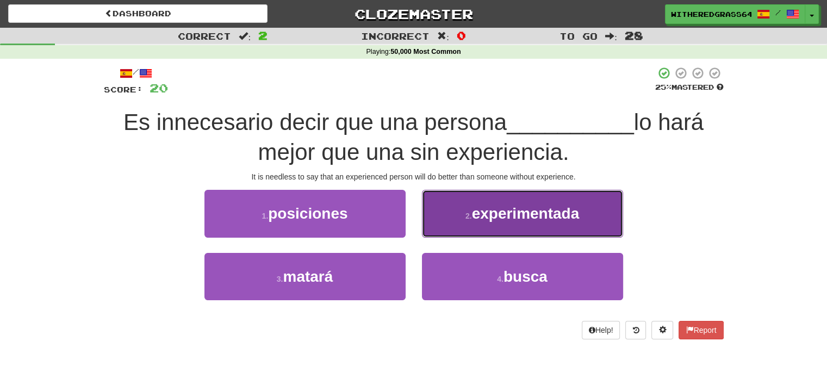
click at [506, 220] on span "experimentada" at bounding box center [526, 213] width 108 height 17
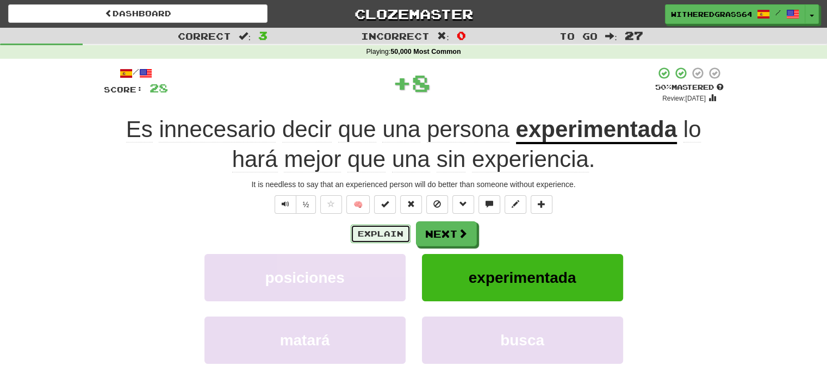
click at [365, 235] on button "Explain" at bounding box center [381, 234] width 60 height 18
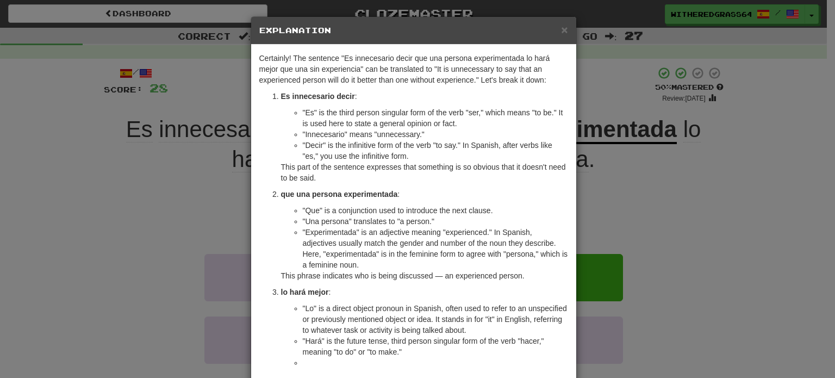
click at [602, 219] on div "× Explanation Certainly! The sentence "Es innecesario decir que una persona exp…" at bounding box center [417, 189] width 835 height 378
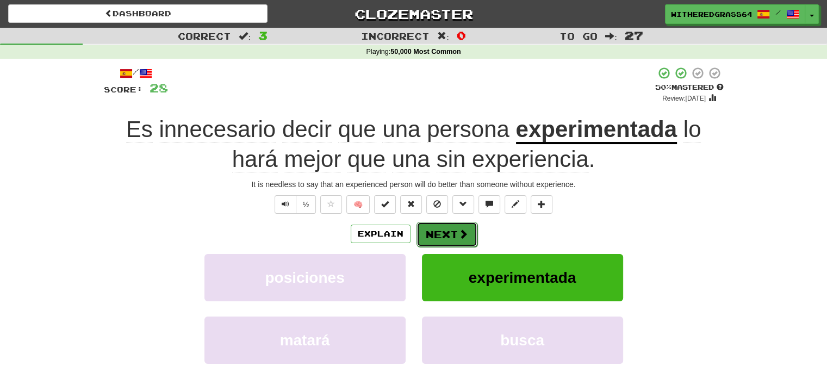
click at [456, 228] on button "Next" at bounding box center [446, 234] width 61 height 25
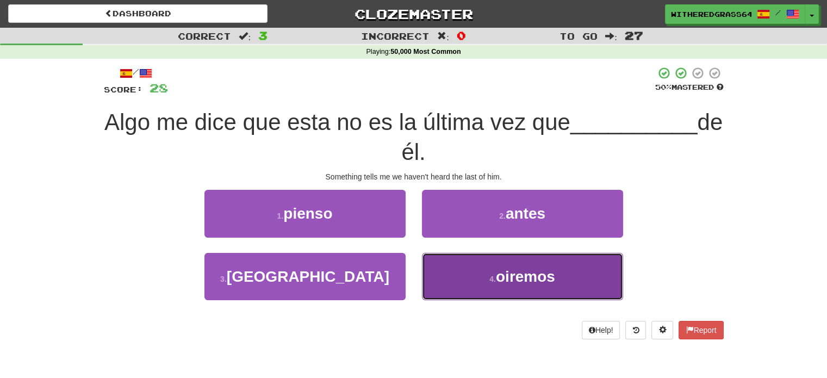
click at [446, 273] on button "4 . oiremos" at bounding box center [522, 276] width 201 height 47
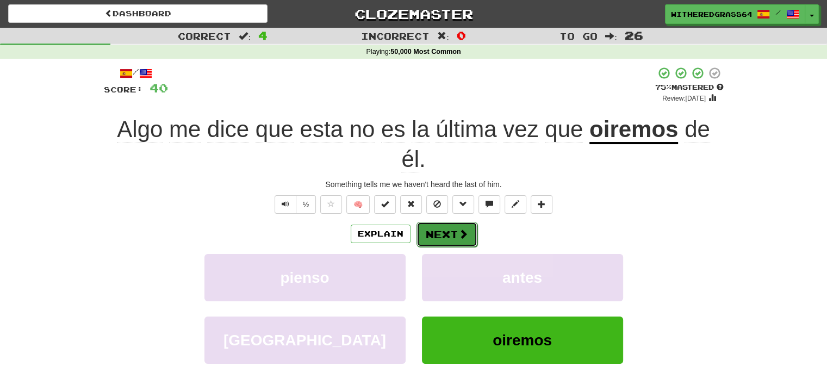
click at [442, 236] on button "Next" at bounding box center [446, 234] width 61 height 25
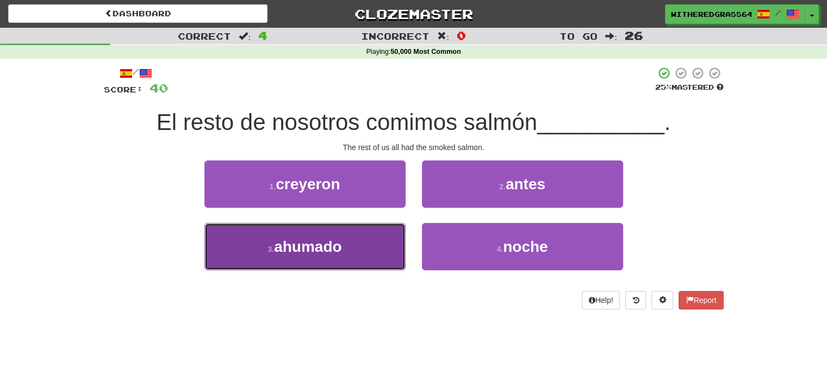
click at [373, 238] on button "3 . ahumado" at bounding box center [304, 246] width 201 height 47
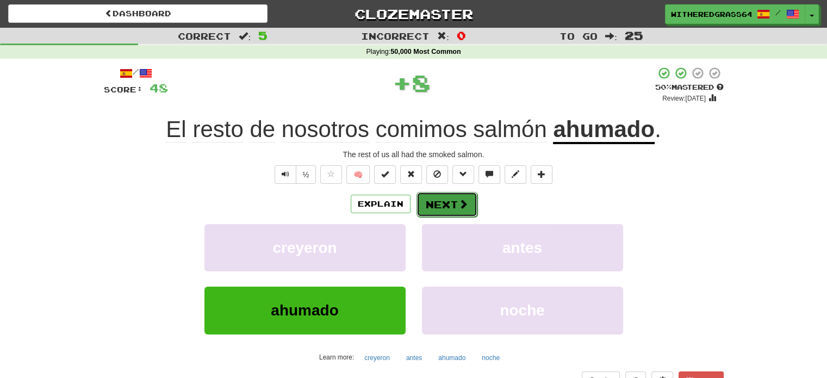
click at [424, 196] on button "Next" at bounding box center [446, 204] width 61 height 25
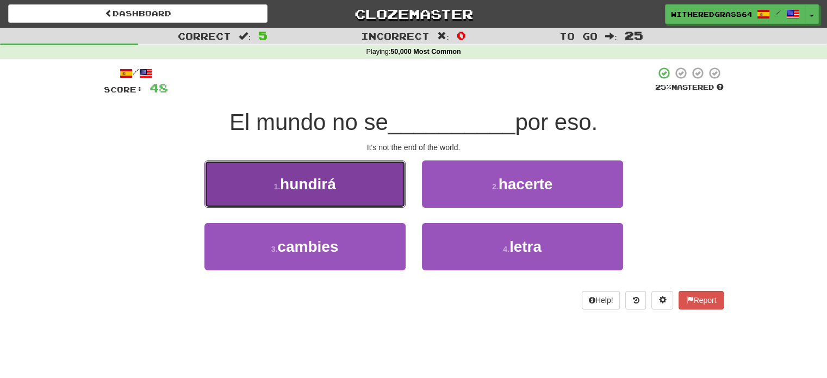
click at [383, 193] on button "1 . hundirá" at bounding box center [304, 183] width 201 height 47
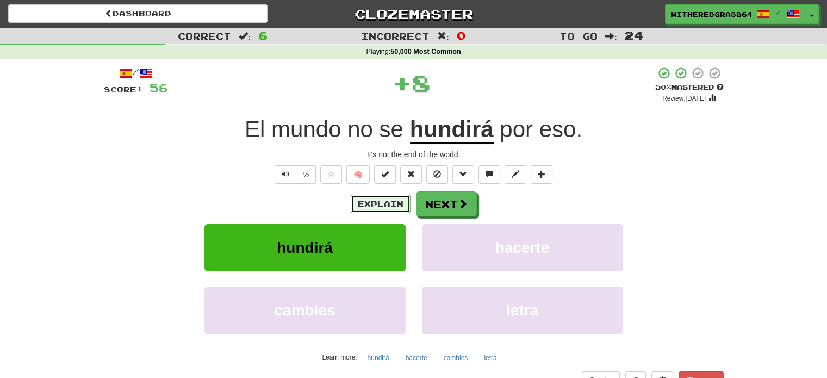
click at [382, 201] on button "Explain" at bounding box center [381, 204] width 60 height 18
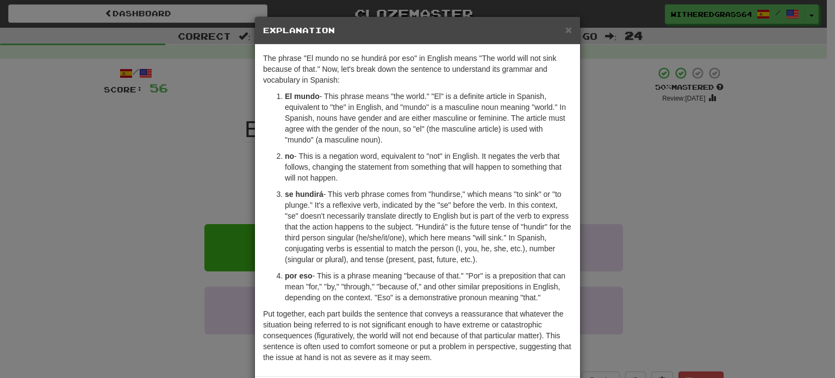
click at [213, 167] on div "× Explanation The phrase "El mundo no se hundirá por eso" in English means "The…" at bounding box center [417, 189] width 835 height 378
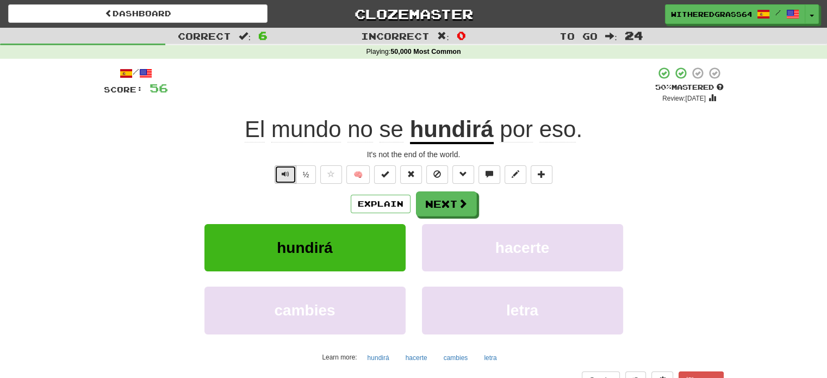
click at [285, 176] on span "Text-to-speech controls" at bounding box center [286, 174] width 8 height 8
click at [429, 202] on button "Next" at bounding box center [446, 204] width 61 height 25
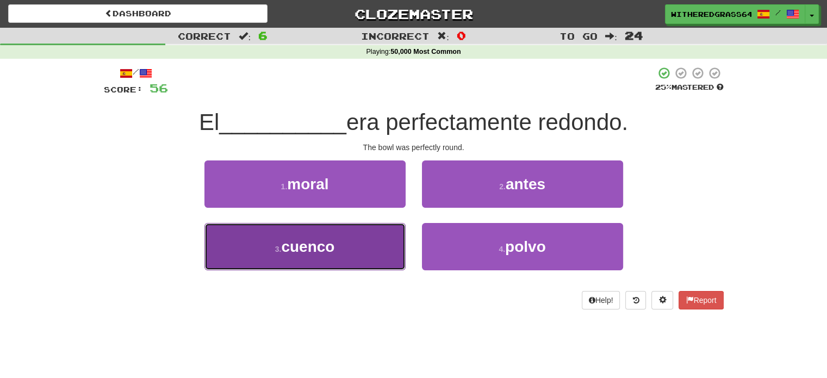
click at [370, 241] on button "3 . cuenco" at bounding box center [304, 246] width 201 height 47
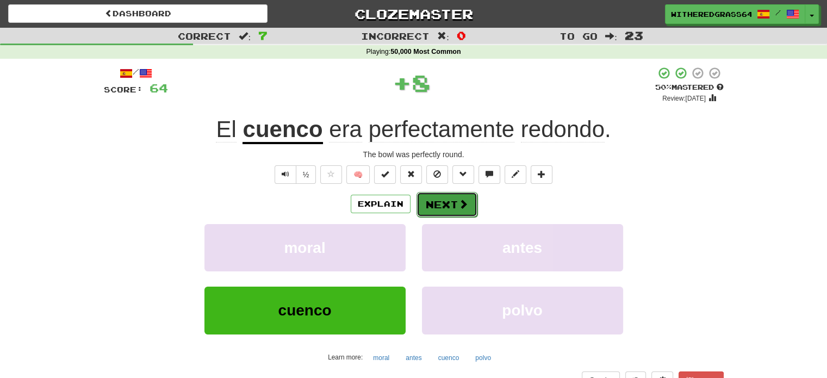
click at [430, 205] on button "Next" at bounding box center [446, 204] width 61 height 25
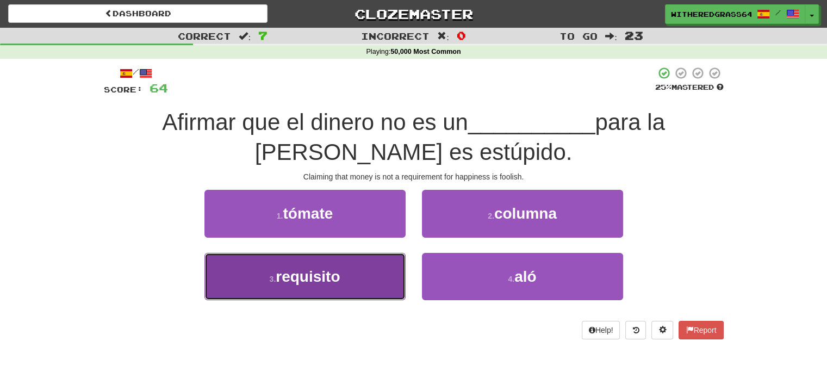
click at [363, 274] on button "3 . requisito" at bounding box center [304, 276] width 201 height 47
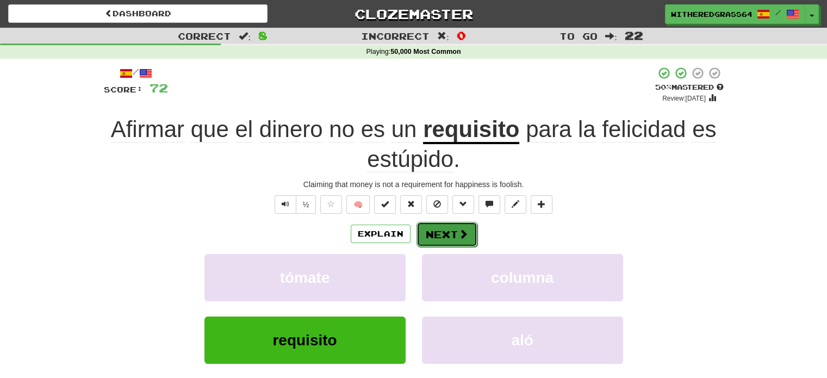
click at [439, 235] on button "Next" at bounding box center [446, 234] width 61 height 25
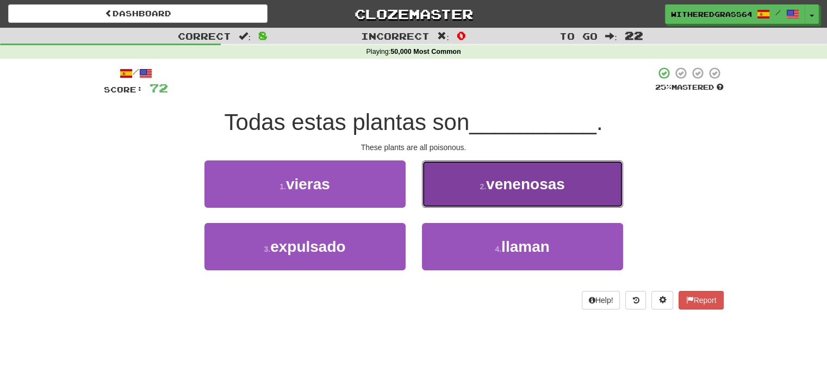
click at [453, 206] on button "2 . venenosas" at bounding box center [522, 183] width 201 height 47
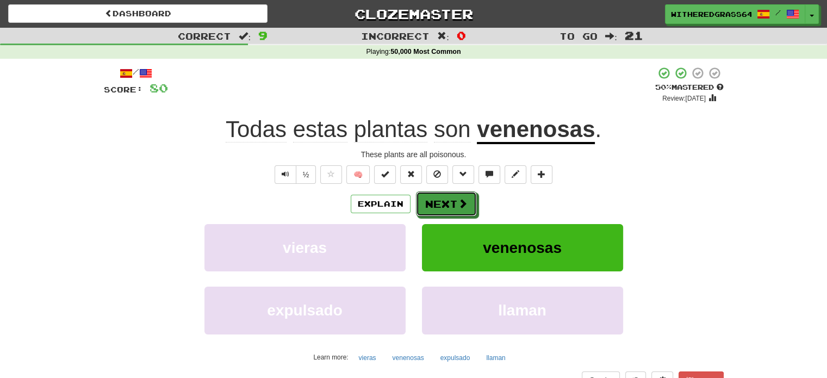
click at [453, 206] on button "Next" at bounding box center [446, 203] width 61 height 25
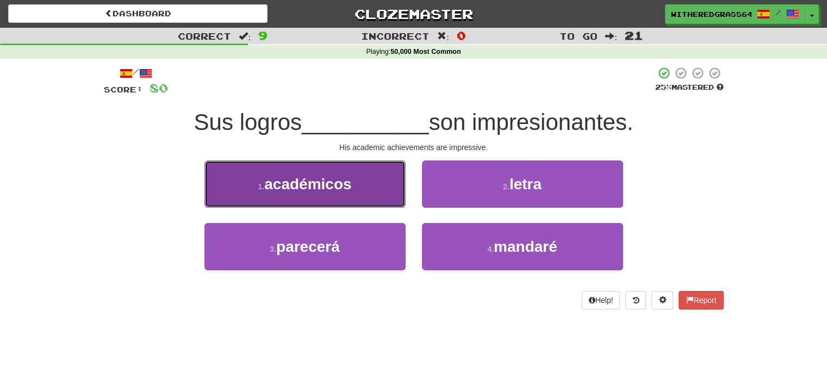
click at [387, 178] on button "1 . académicos" at bounding box center [304, 183] width 201 height 47
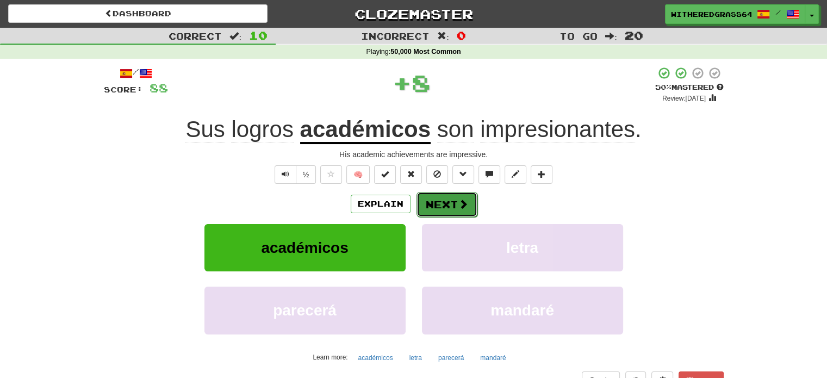
click at [437, 202] on button "Next" at bounding box center [446, 204] width 61 height 25
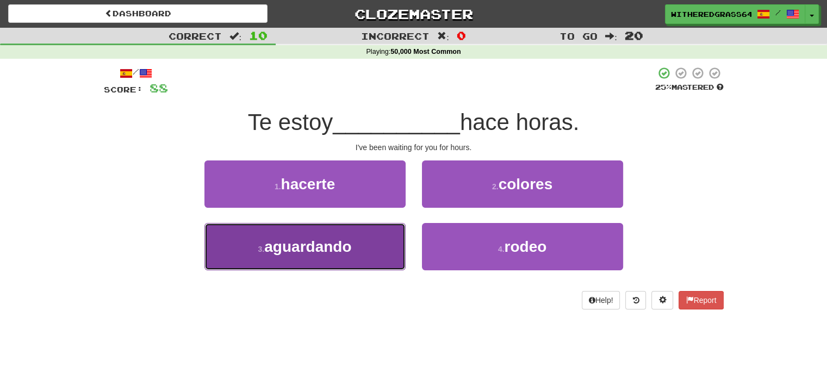
click at [379, 242] on button "3 . aguardando" at bounding box center [304, 246] width 201 height 47
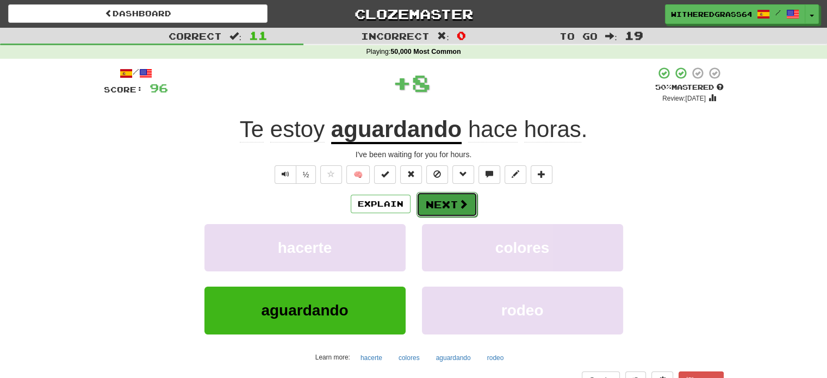
click at [431, 198] on button "Next" at bounding box center [446, 204] width 61 height 25
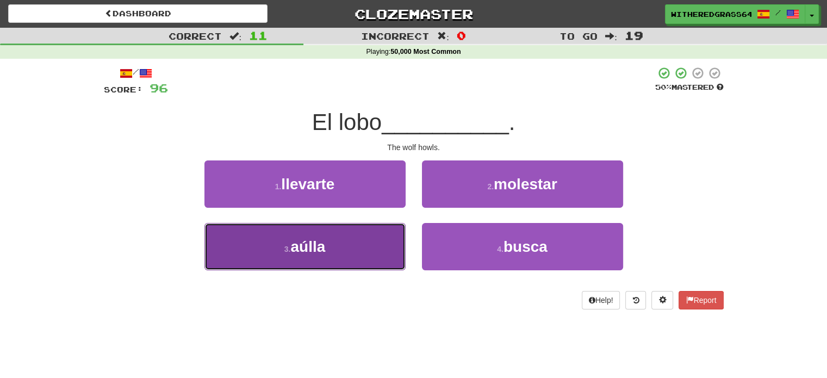
click at [376, 244] on button "3 . aúlla" at bounding box center [304, 246] width 201 height 47
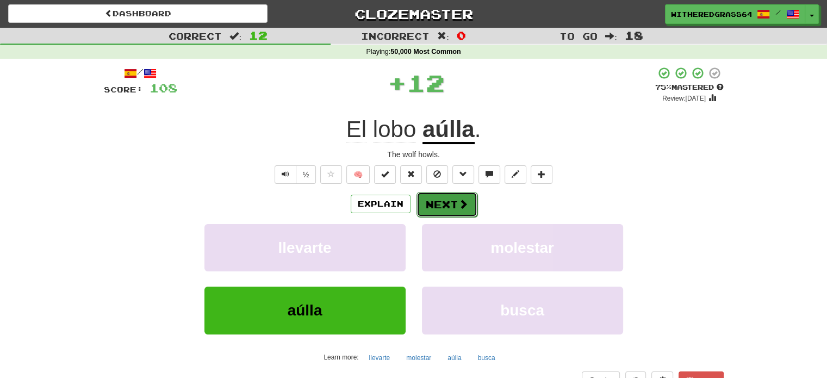
click at [442, 204] on button "Next" at bounding box center [446, 204] width 61 height 25
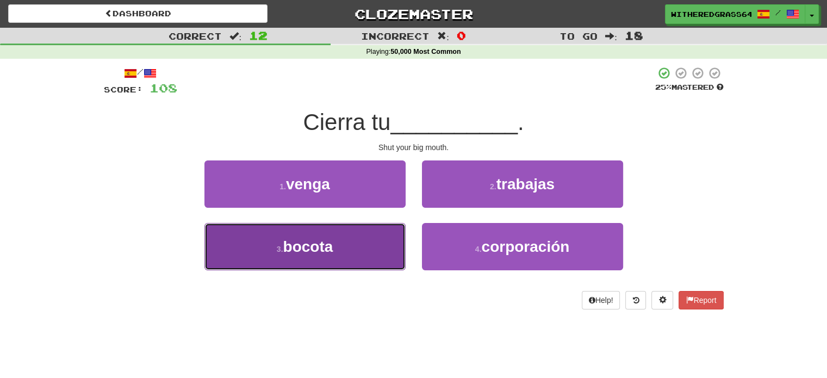
click at [392, 247] on button "3 . bocota" at bounding box center [304, 246] width 201 height 47
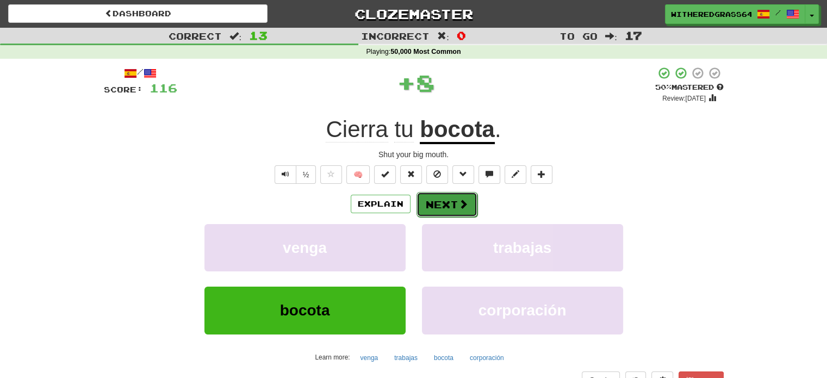
click at [456, 204] on button "Next" at bounding box center [446, 204] width 61 height 25
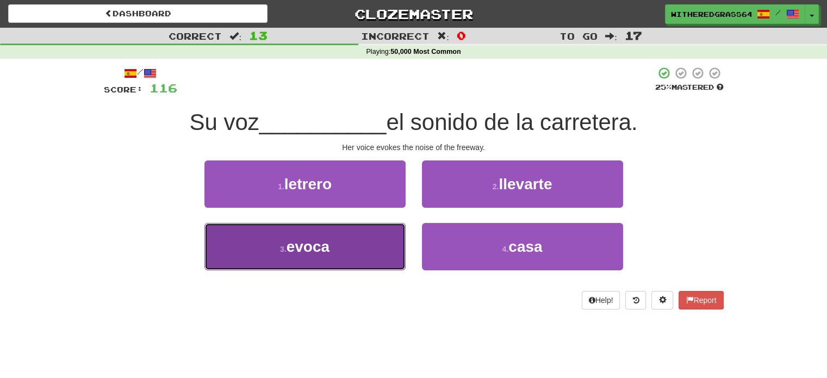
click at [371, 247] on button "3 . evoca" at bounding box center [304, 246] width 201 height 47
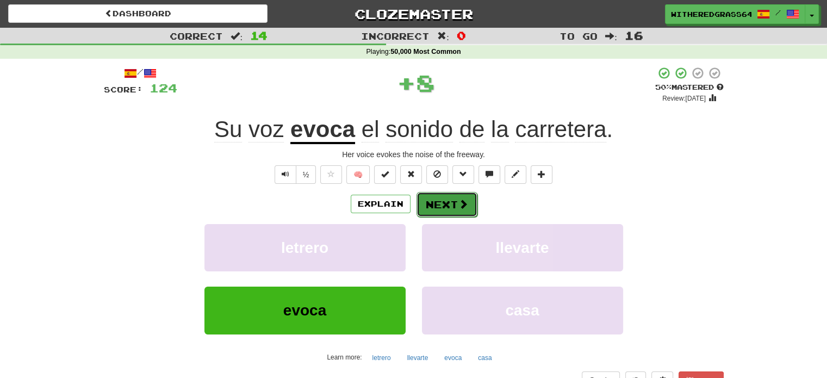
click at [438, 203] on button "Next" at bounding box center [446, 204] width 61 height 25
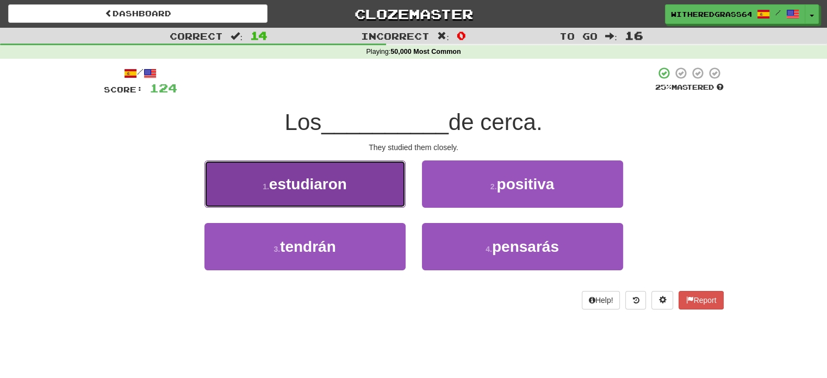
click at [370, 193] on button "1 . estudiaron" at bounding box center [304, 183] width 201 height 47
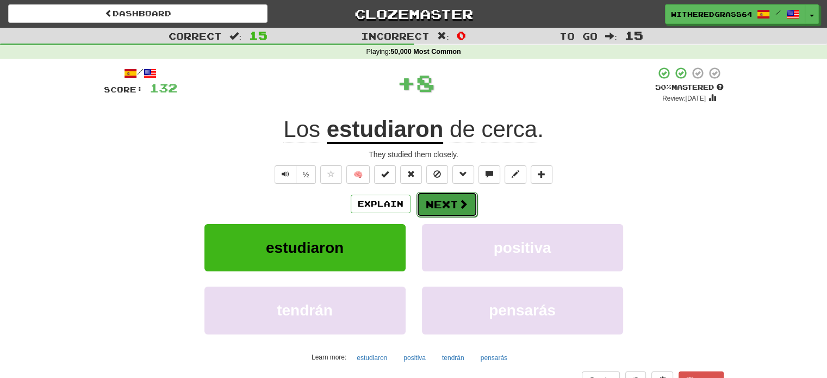
click at [435, 197] on button "Next" at bounding box center [446, 204] width 61 height 25
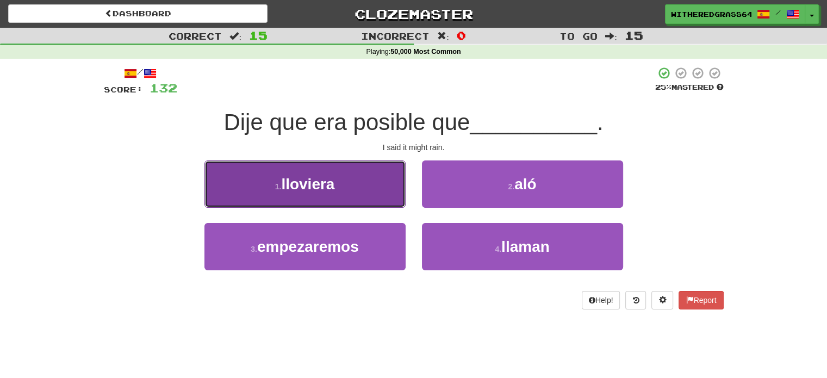
click at [370, 177] on button "1 . lloviera" at bounding box center [304, 183] width 201 height 47
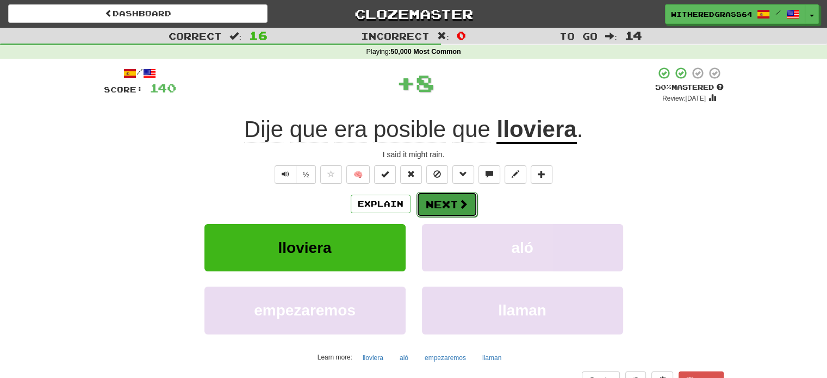
click at [443, 205] on button "Next" at bounding box center [446, 204] width 61 height 25
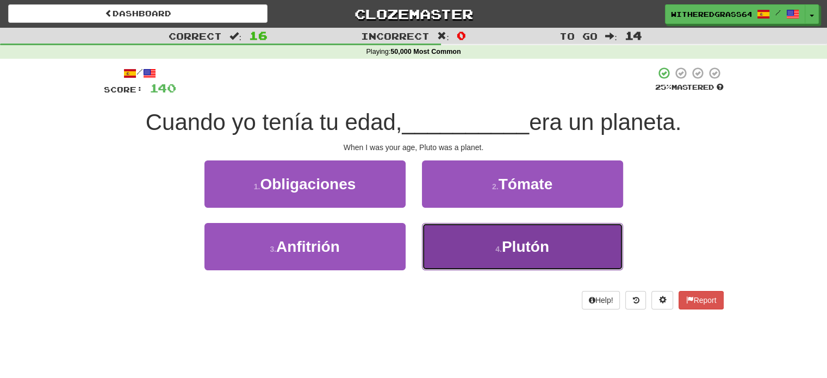
click at [440, 250] on button "4 . Plutón" at bounding box center [522, 246] width 201 height 47
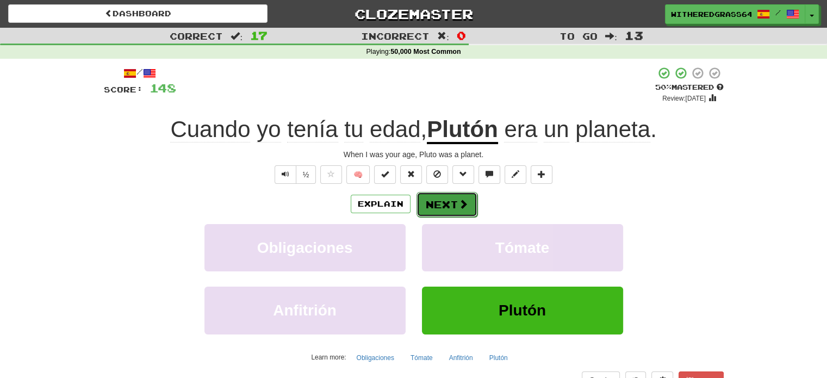
click at [441, 213] on button "Next" at bounding box center [446, 204] width 61 height 25
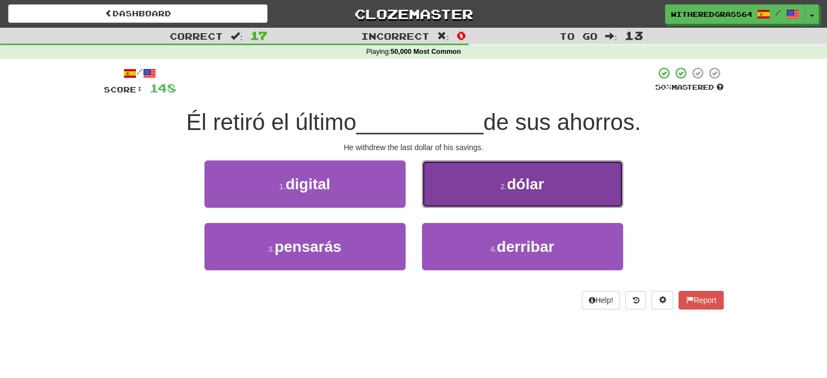
click at [448, 190] on button "2 . dólar" at bounding box center [522, 183] width 201 height 47
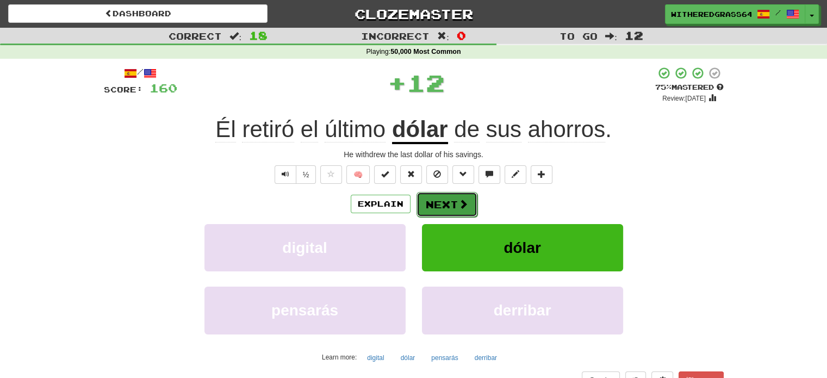
click at [441, 206] on button "Next" at bounding box center [446, 204] width 61 height 25
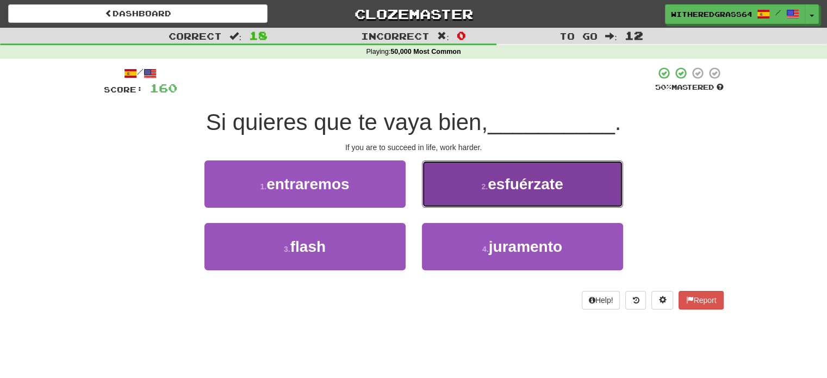
click at [463, 191] on button "2 . esfuérzate" at bounding box center [522, 183] width 201 height 47
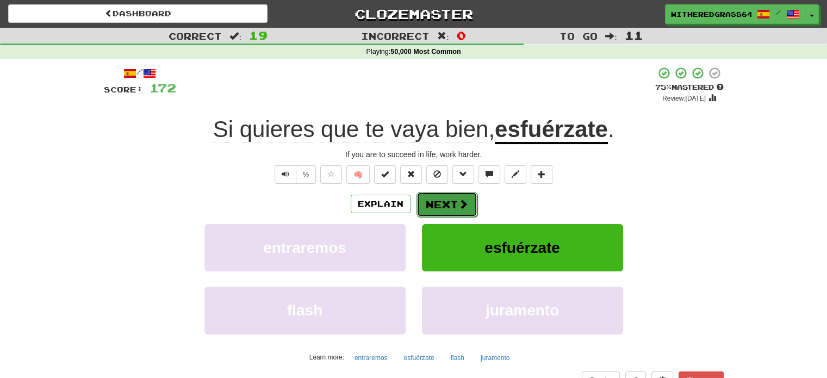
click at [452, 201] on button "Next" at bounding box center [446, 204] width 61 height 25
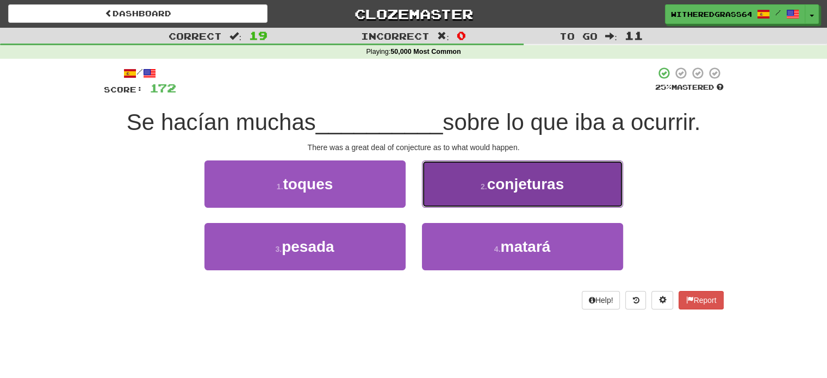
click at [474, 194] on button "2 . conjeturas" at bounding box center [522, 183] width 201 height 47
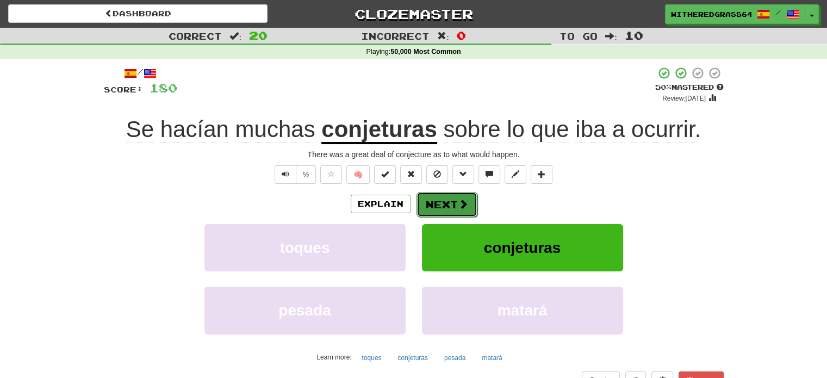
click at [452, 205] on button "Next" at bounding box center [446, 204] width 61 height 25
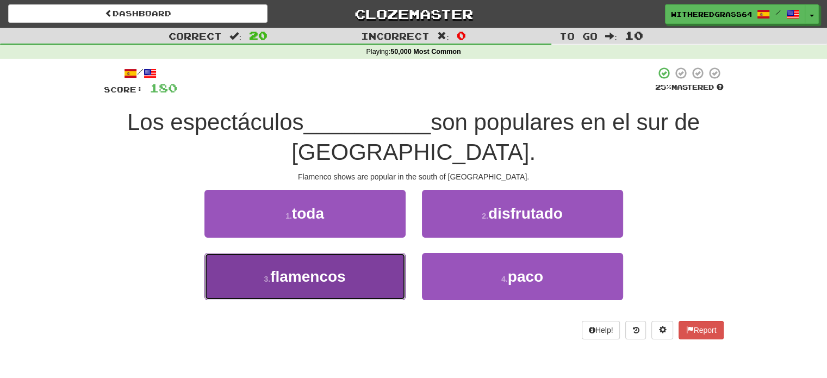
click at [396, 259] on button "3 . flamencos" at bounding box center [304, 276] width 201 height 47
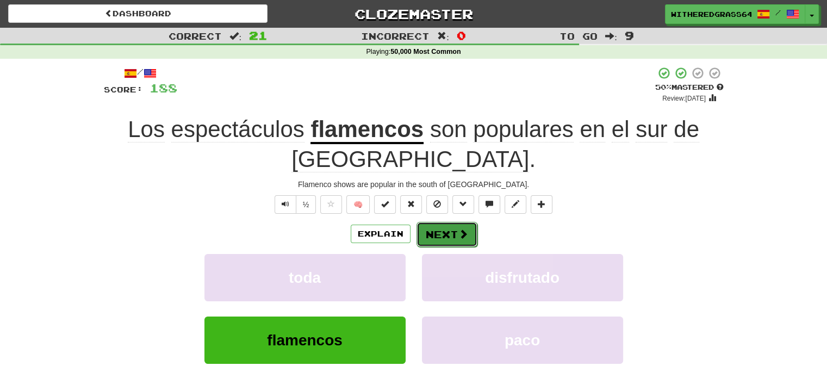
click at [443, 240] on button "Next" at bounding box center [446, 234] width 61 height 25
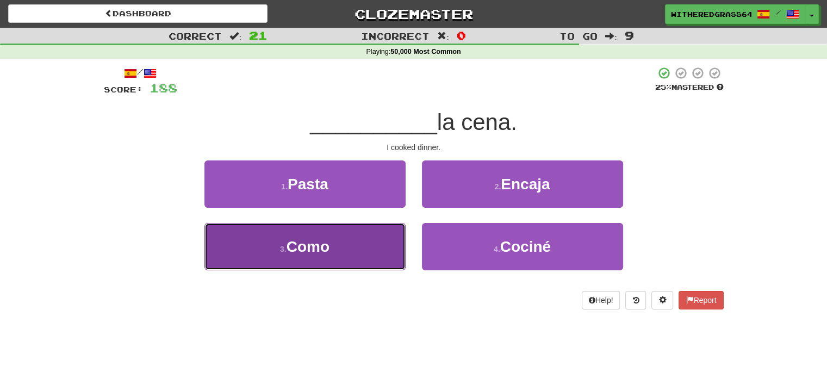
click at [386, 259] on button "3 . Como" at bounding box center [304, 246] width 201 height 47
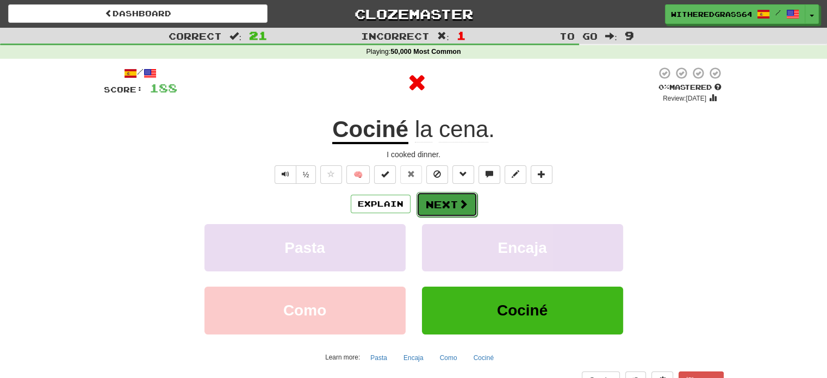
click at [443, 198] on button "Next" at bounding box center [446, 204] width 61 height 25
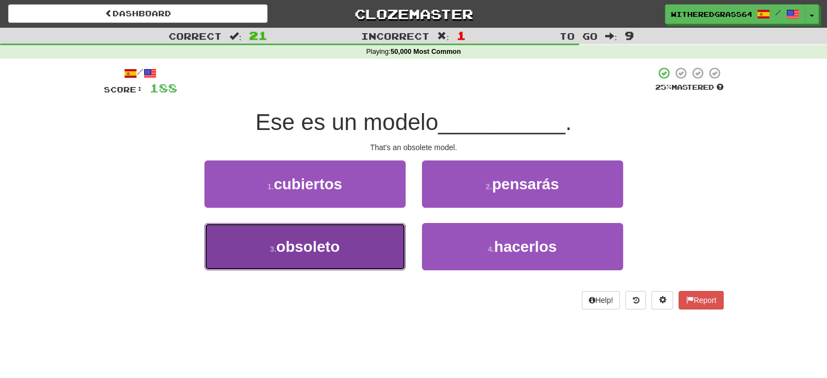
click at [373, 247] on button "3 . obsoleto" at bounding box center [304, 246] width 201 height 47
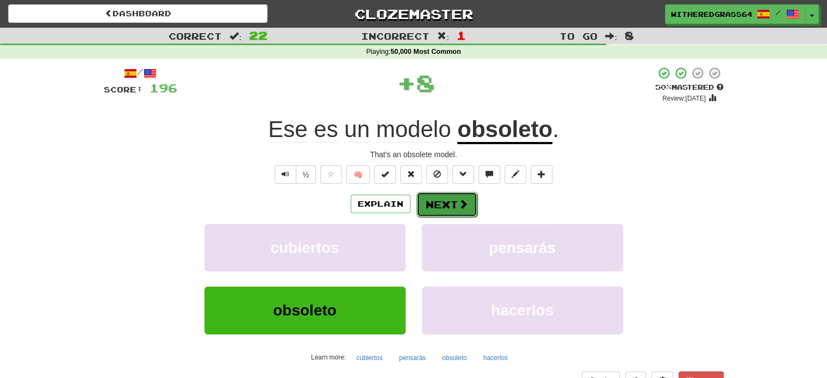
click at [431, 203] on button "Next" at bounding box center [446, 204] width 61 height 25
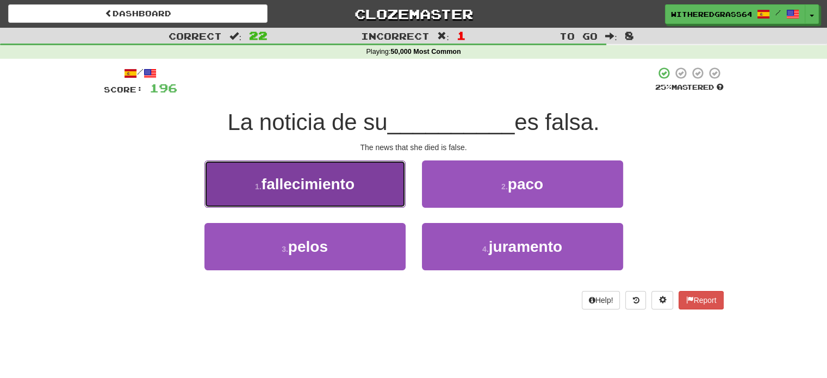
click at [383, 188] on button "1 . fallecimiento" at bounding box center [304, 183] width 201 height 47
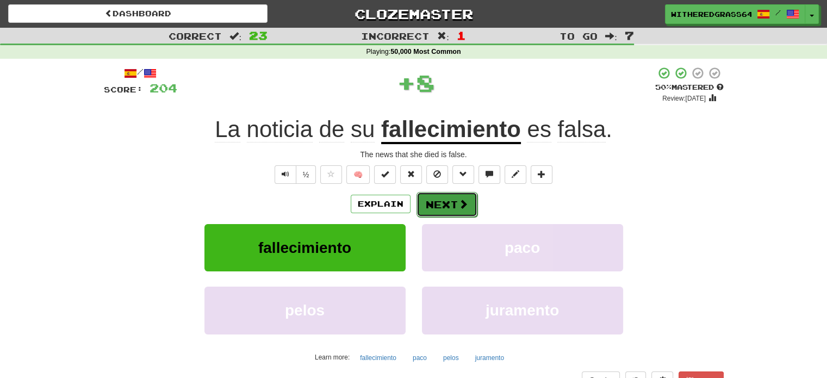
click at [433, 202] on button "Next" at bounding box center [446, 204] width 61 height 25
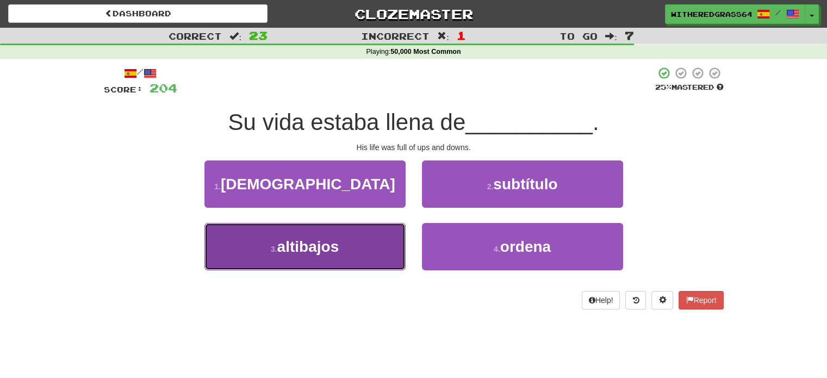
click at [386, 232] on button "3 . altibajos" at bounding box center [304, 246] width 201 height 47
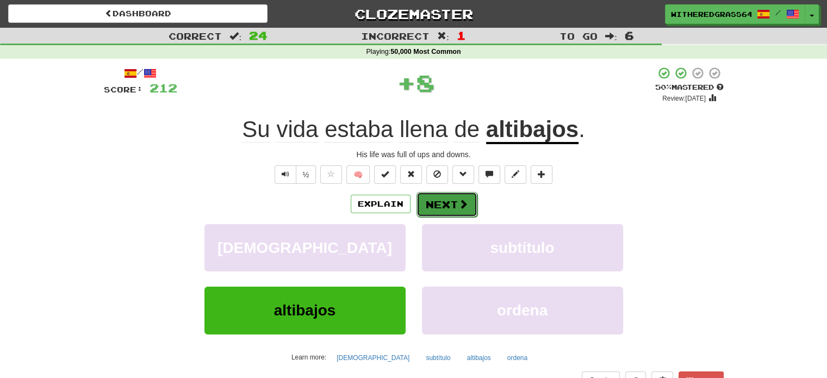
click at [435, 205] on button "Next" at bounding box center [446, 204] width 61 height 25
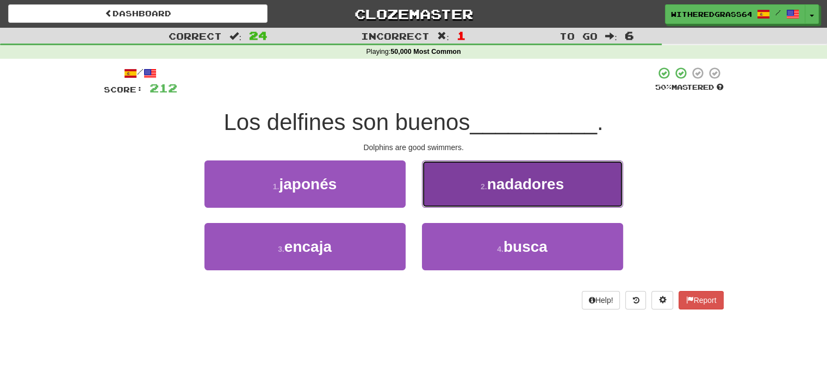
click at [432, 196] on button "2 . nadadores" at bounding box center [522, 183] width 201 height 47
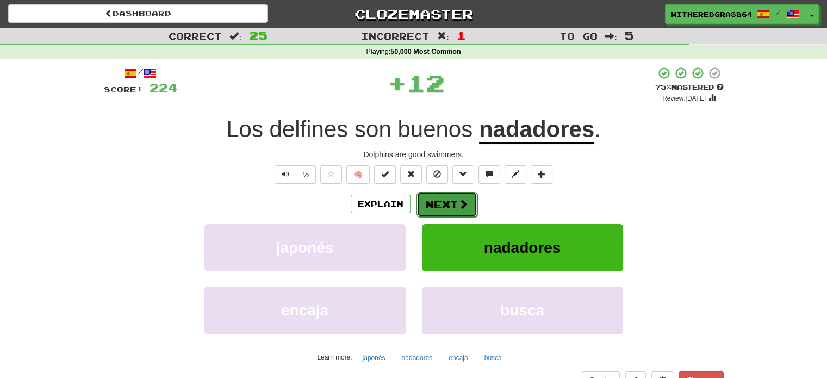
click at [429, 200] on button "Next" at bounding box center [446, 204] width 61 height 25
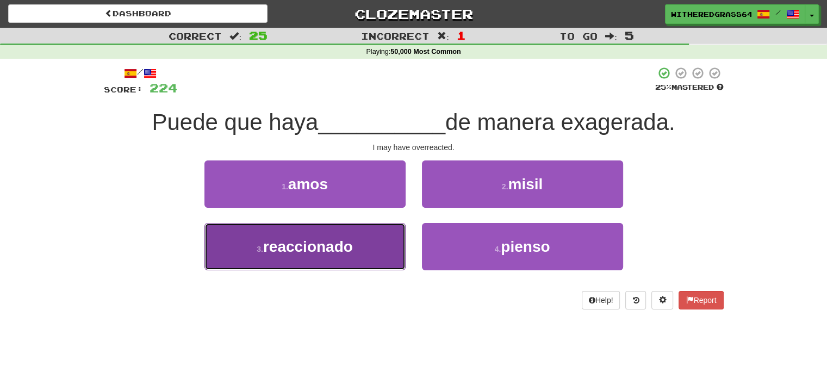
click at [380, 239] on button "3 . reaccionado" at bounding box center [304, 246] width 201 height 47
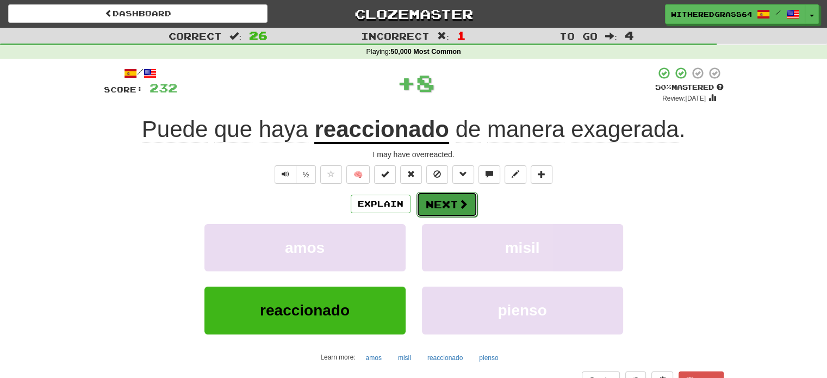
click at [427, 206] on button "Next" at bounding box center [446, 204] width 61 height 25
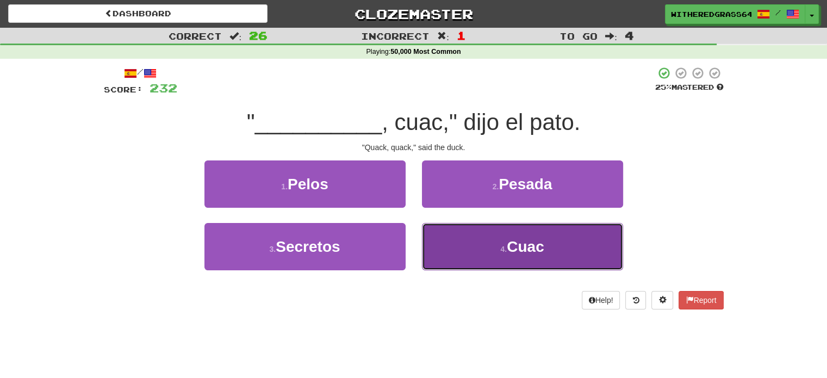
click at [465, 246] on button "4 . Cuac" at bounding box center [522, 246] width 201 height 47
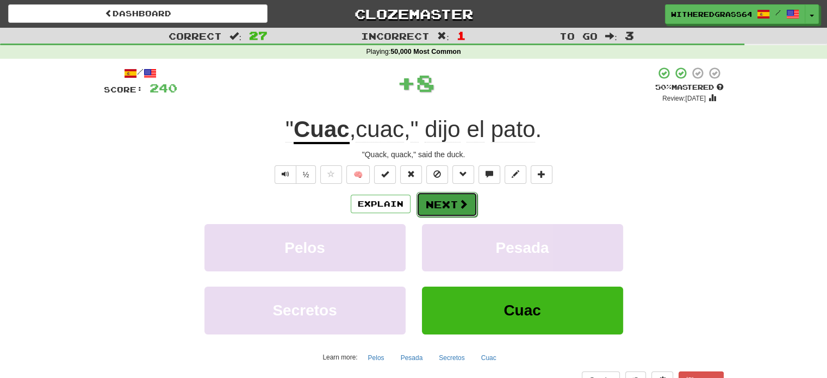
click at [440, 207] on button "Next" at bounding box center [446, 204] width 61 height 25
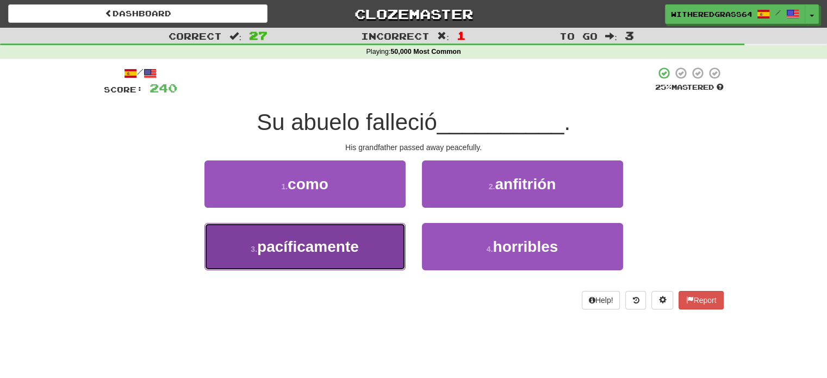
click at [383, 242] on button "3 . pacíficamente" at bounding box center [304, 246] width 201 height 47
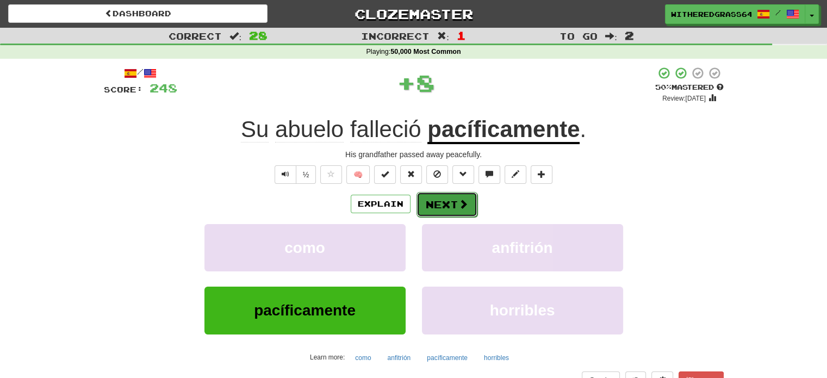
click at [433, 205] on button "Next" at bounding box center [446, 204] width 61 height 25
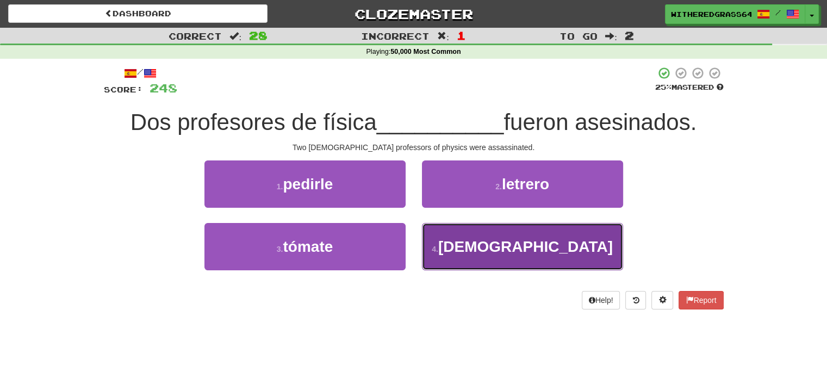
click at [471, 252] on button "4 . iraníes" at bounding box center [522, 246] width 201 height 47
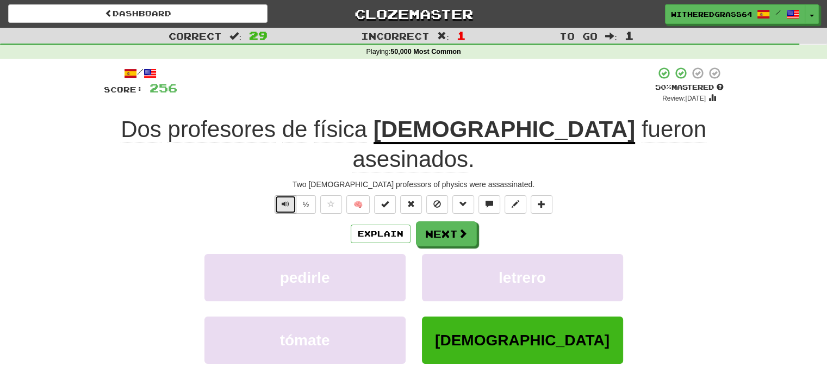
click at [283, 200] on span "Text-to-speech controls" at bounding box center [286, 204] width 8 height 8
click at [430, 222] on button "Next" at bounding box center [446, 234] width 61 height 25
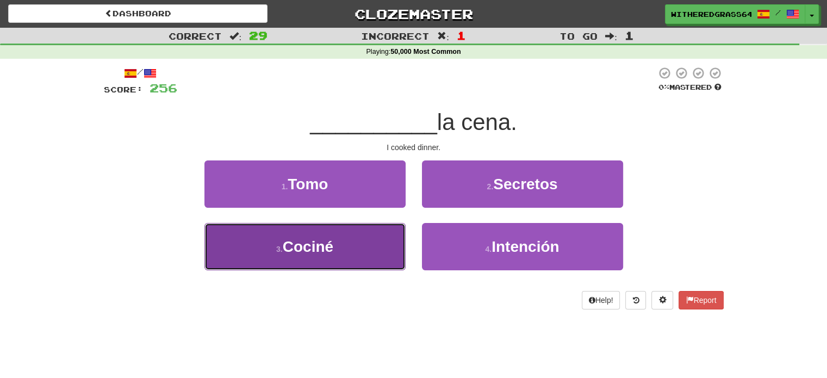
click at [383, 234] on button "3 . Cociné" at bounding box center [304, 246] width 201 height 47
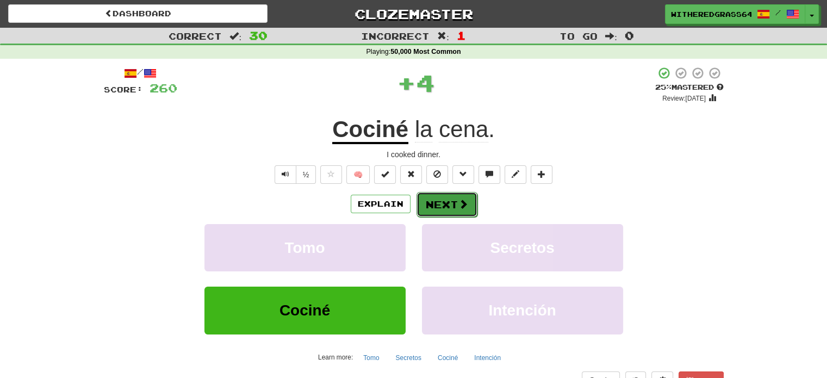
click at [437, 202] on button "Next" at bounding box center [446, 204] width 61 height 25
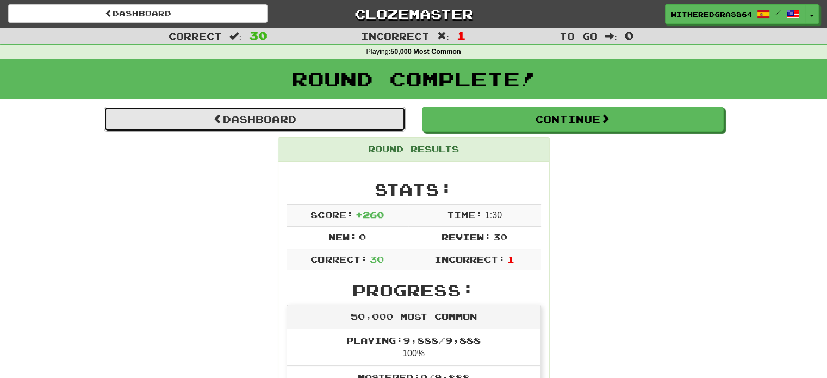
click at [265, 115] on link "Dashboard" at bounding box center [255, 119] width 302 height 25
